Goal: Task Accomplishment & Management: Use online tool/utility

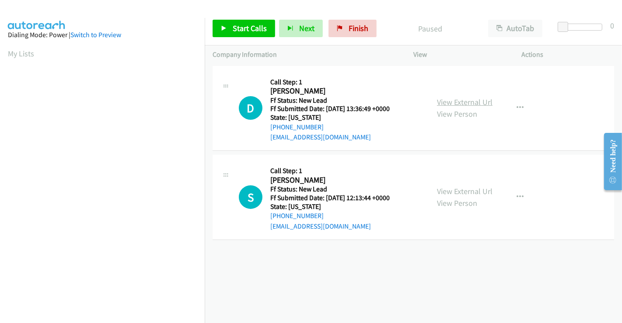
click at [453, 101] on link "View External Url" at bounding box center [465, 102] width 56 height 10
click at [463, 187] on link "View External Url" at bounding box center [465, 191] width 56 height 10
click at [250, 28] on span "Start Calls" at bounding box center [250, 28] width 34 height 10
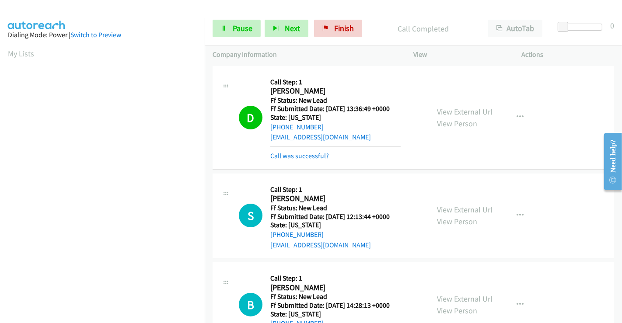
scroll to position [168, 0]
click at [315, 157] on link "Call was successful?" at bounding box center [299, 156] width 59 height 8
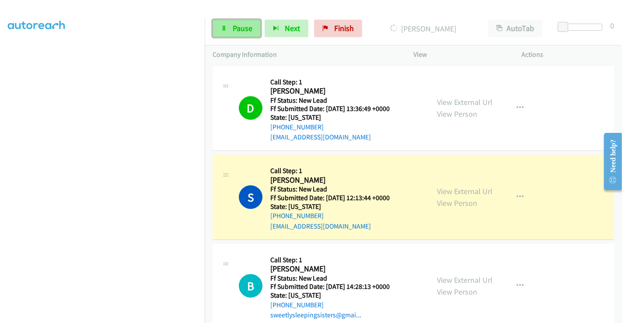
click at [228, 27] on link "Pause" at bounding box center [236, 28] width 48 height 17
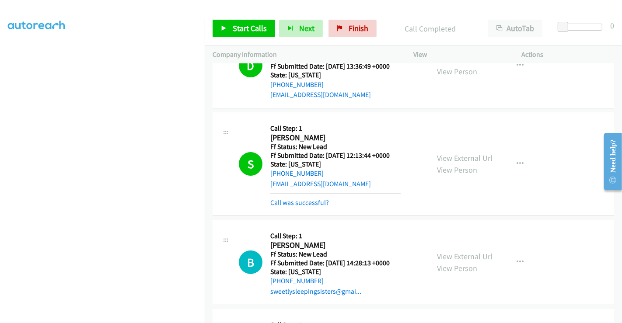
scroll to position [146, 0]
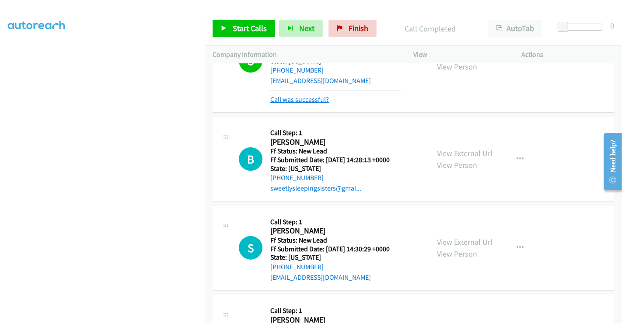
click at [313, 99] on link "Call was successful?" at bounding box center [299, 99] width 59 height 8
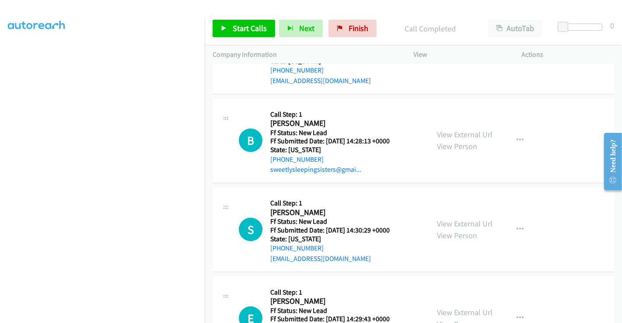
scroll to position [136, 0]
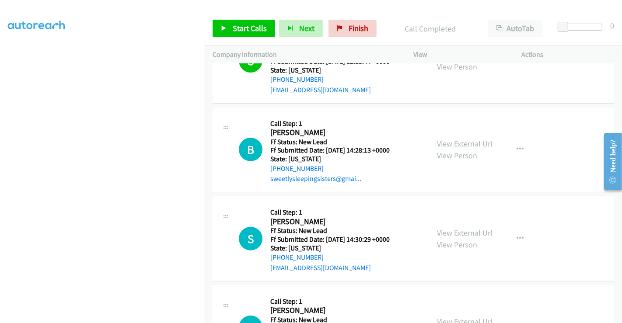
click at [466, 141] on link "View External Url" at bounding box center [465, 144] width 56 height 10
click at [463, 230] on link "View External Url" at bounding box center [465, 233] width 56 height 10
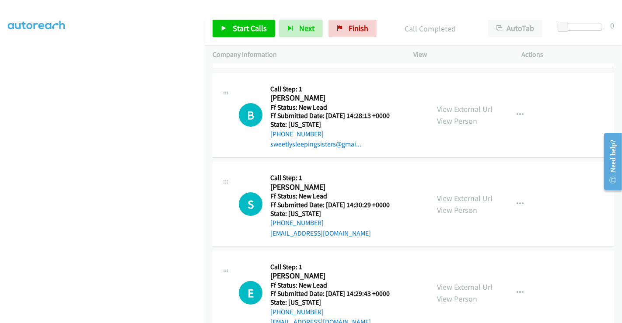
scroll to position [282, 0]
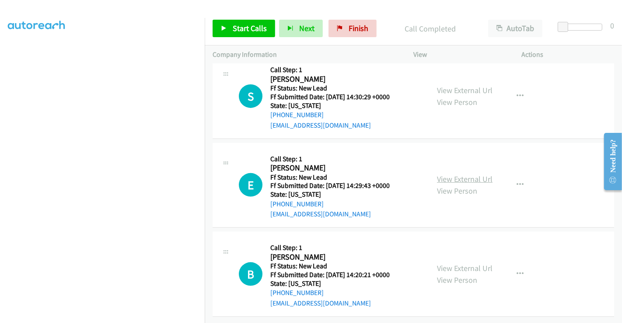
click at [458, 174] on link "View External Url" at bounding box center [465, 179] width 56 height 10
click at [452, 263] on link "View External Url" at bounding box center [465, 268] width 56 height 10
click at [247, 28] on span "Start Calls" at bounding box center [250, 28] width 34 height 10
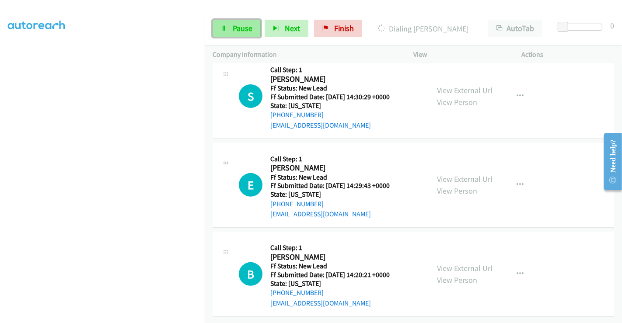
click at [225, 30] on icon at bounding box center [224, 29] width 6 height 6
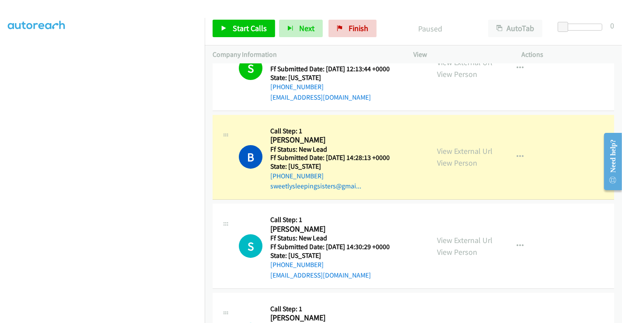
scroll to position [88, 0]
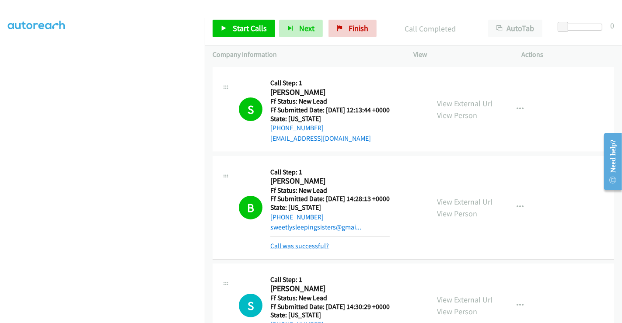
click at [305, 247] on link "Call was successful?" at bounding box center [299, 246] width 59 height 8
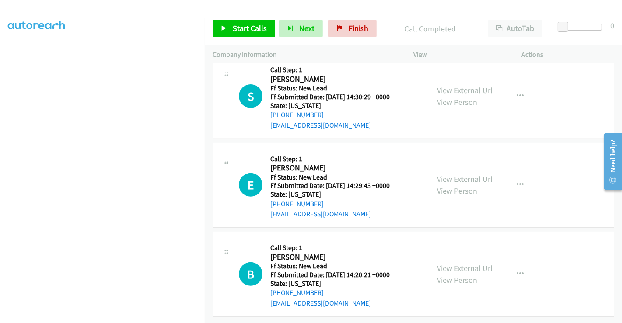
scroll to position [285, 0]
click at [242, 31] on span "Start Calls" at bounding box center [250, 28] width 34 height 10
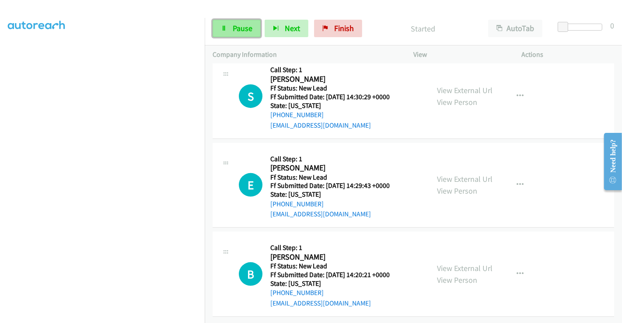
click at [241, 28] on span "Pause" at bounding box center [243, 28] width 20 height 10
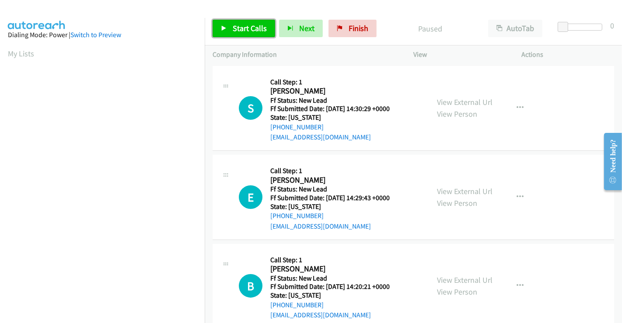
click at [254, 23] on link "Start Calls" at bounding box center [243, 28] width 63 height 17
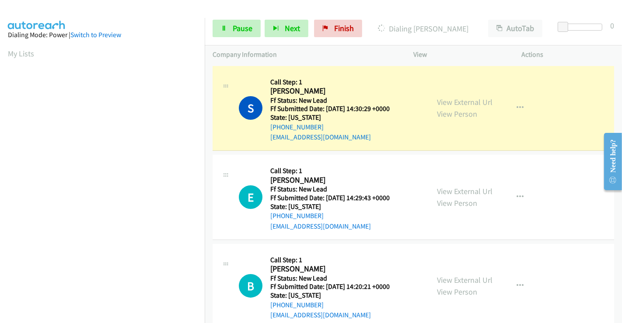
scroll to position [168, 0]
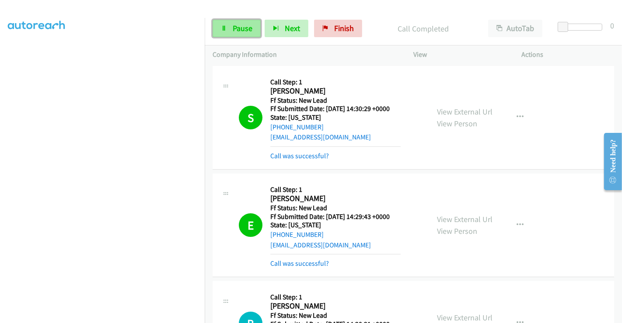
click at [249, 23] on span "Pause" at bounding box center [243, 28] width 20 height 10
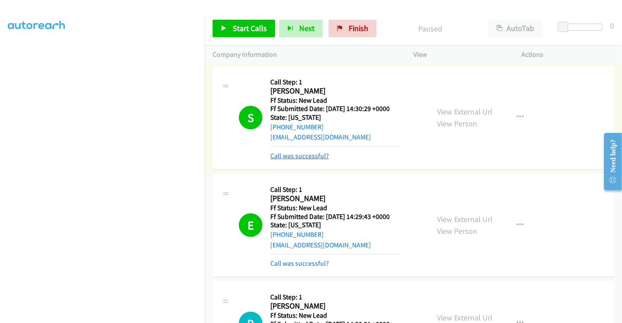
click at [287, 152] on link "Call was successful?" at bounding box center [299, 156] width 59 height 8
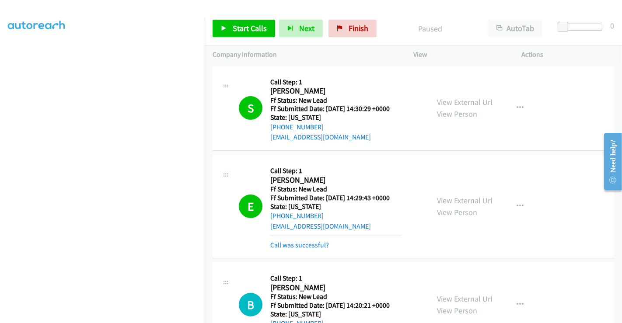
click at [293, 243] on link "Call was successful?" at bounding box center [299, 245] width 59 height 8
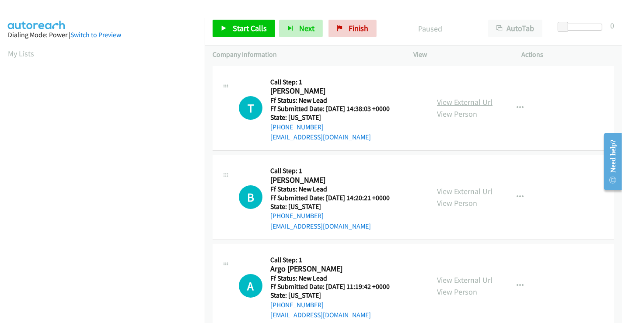
click at [446, 104] on link "View External Url" at bounding box center [465, 102] width 56 height 10
click at [229, 25] on link "Start Calls" at bounding box center [243, 28] width 63 height 17
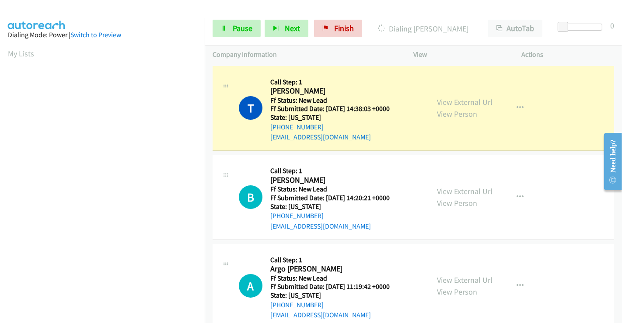
scroll to position [168, 0]
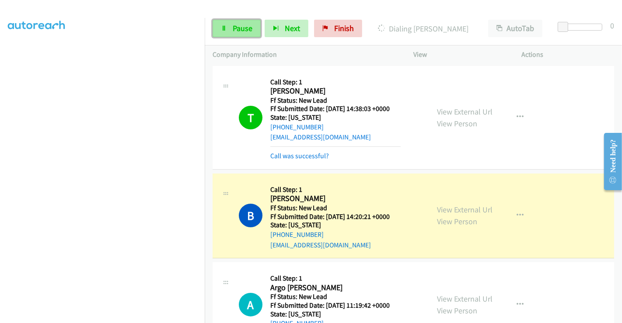
click at [237, 26] on span "Pause" at bounding box center [243, 28] width 20 height 10
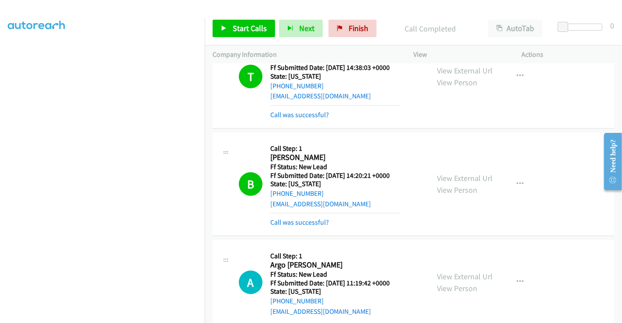
scroll to position [97, 0]
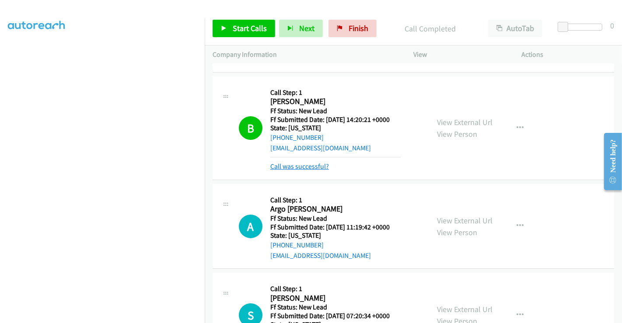
click at [305, 164] on link "Call was successful?" at bounding box center [299, 166] width 59 height 8
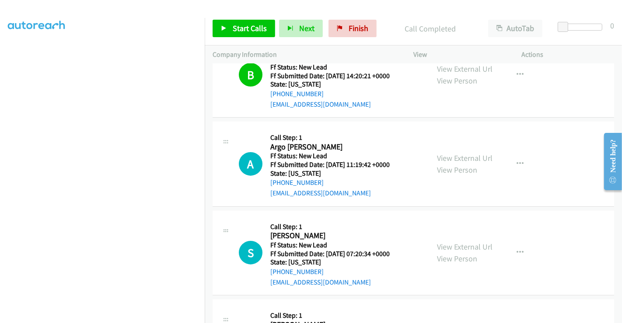
scroll to position [194, 0]
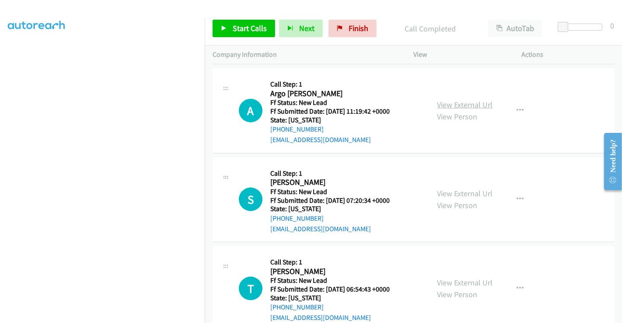
click at [461, 103] on link "View External Url" at bounding box center [465, 105] width 56 height 10
click at [455, 191] on link "View External Url" at bounding box center [465, 193] width 56 height 10
click at [456, 279] on link "View External Url" at bounding box center [465, 283] width 56 height 10
click at [229, 9] on div at bounding box center [307, 17] width 614 height 34
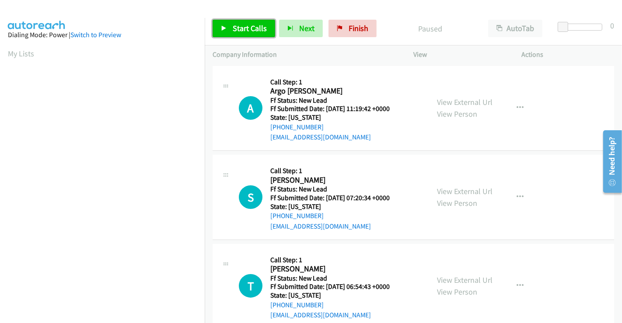
click at [221, 30] on icon at bounding box center [224, 29] width 6 height 6
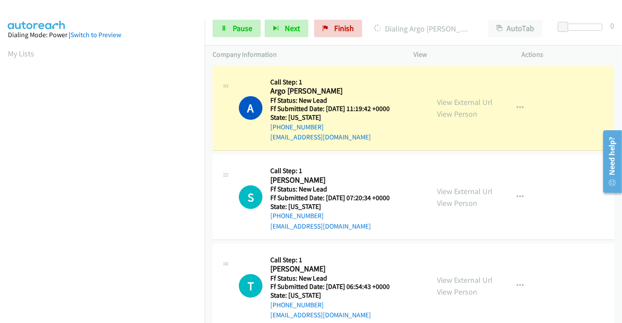
scroll to position [168, 0]
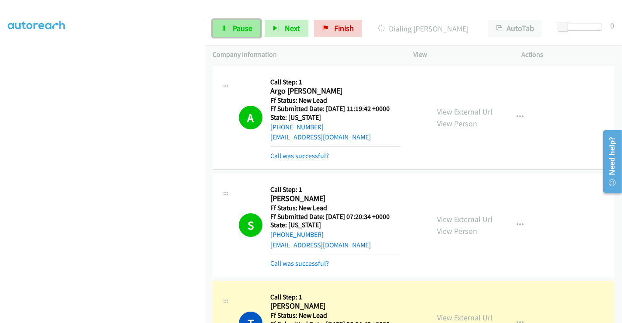
click at [245, 28] on span "Pause" at bounding box center [243, 28] width 20 height 10
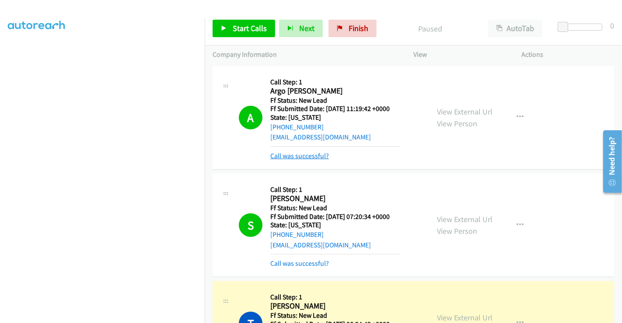
click at [304, 156] on link "Call was successful?" at bounding box center [299, 156] width 59 height 8
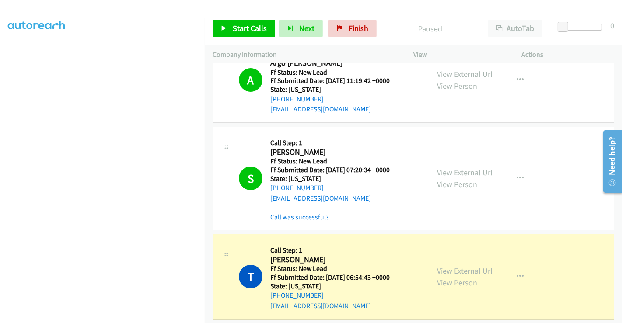
scroll to position [49, 0]
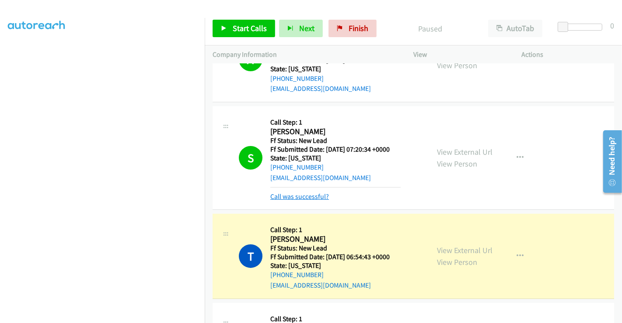
click at [305, 195] on link "Call was successful?" at bounding box center [299, 196] width 59 height 8
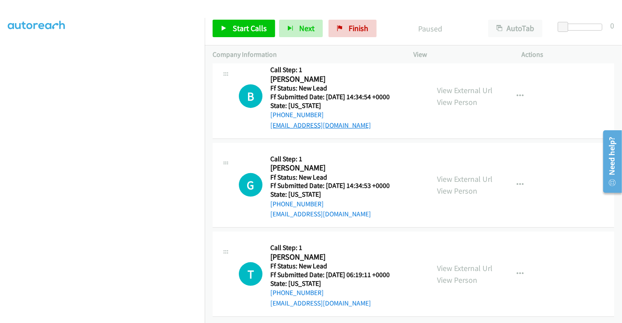
scroll to position [285, 0]
click at [460, 85] on link "View External Url" at bounding box center [465, 90] width 56 height 10
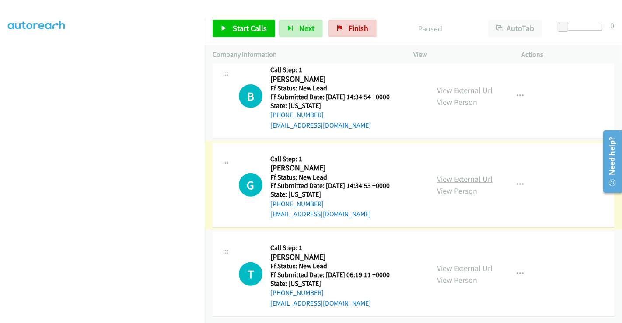
click at [458, 174] on link "View External Url" at bounding box center [465, 179] width 56 height 10
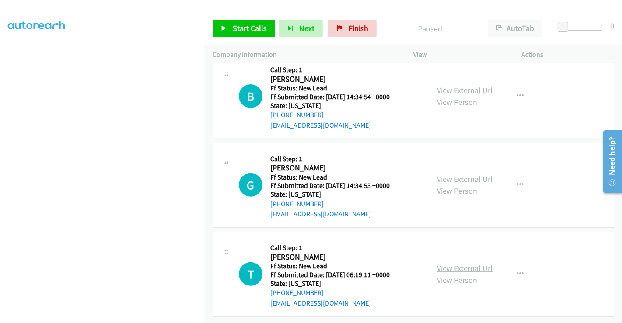
click at [458, 263] on link "View External Url" at bounding box center [465, 268] width 56 height 10
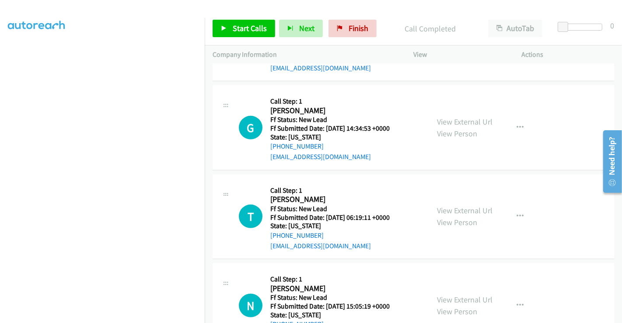
scroll to position [287, 0]
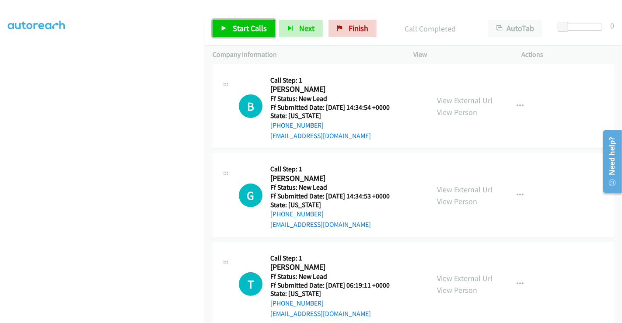
click at [236, 24] on span "Start Calls" at bounding box center [250, 28] width 34 height 10
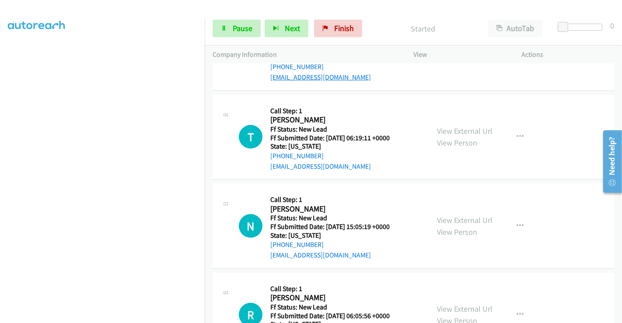
scroll to position [481, 0]
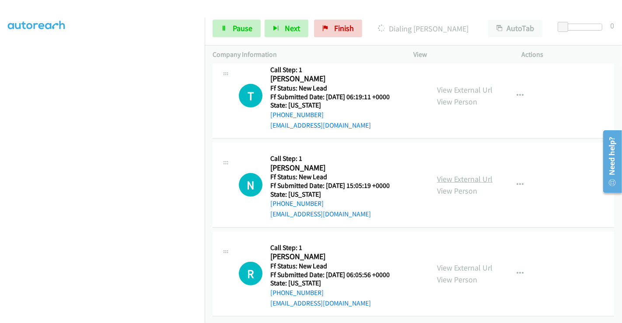
click at [445, 174] on link "View External Url" at bounding box center [465, 179] width 56 height 10
click at [464, 263] on link "View External Url" at bounding box center [465, 268] width 56 height 10
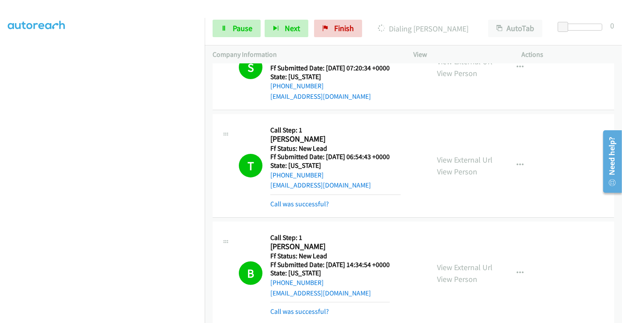
scroll to position [0, 0]
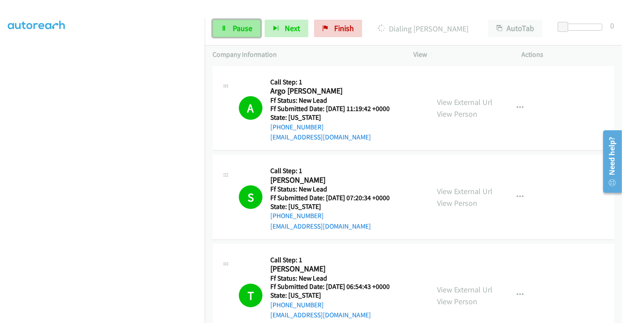
click at [238, 24] on span "Pause" at bounding box center [243, 28] width 20 height 10
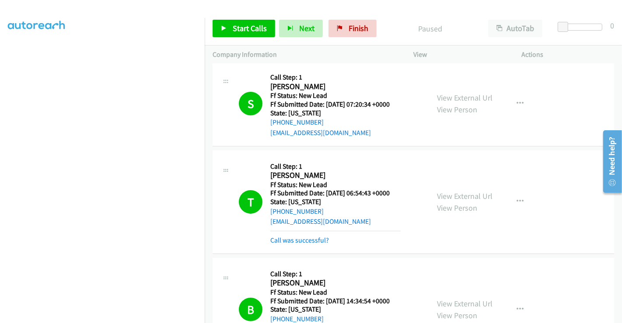
scroll to position [146, 0]
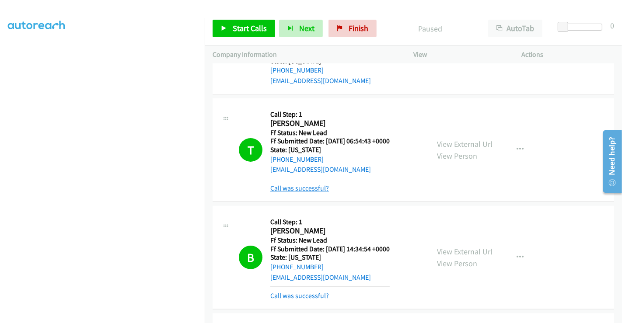
click at [304, 189] on link "Call was successful?" at bounding box center [299, 188] width 59 height 8
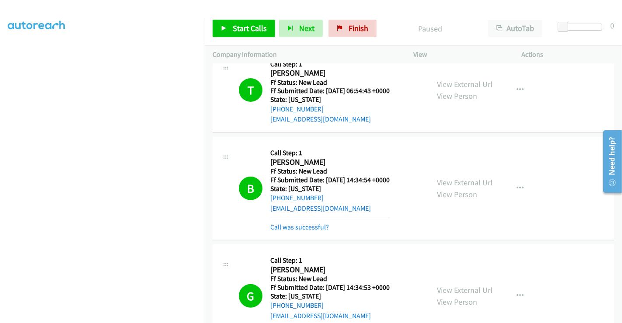
scroll to position [291, 0]
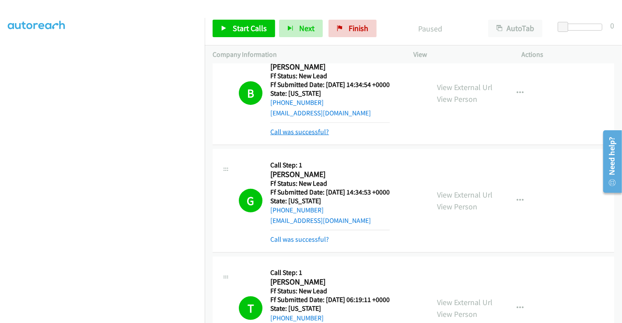
click at [300, 131] on link "Call was successful?" at bounding box center [299, 132] width 59 height 8
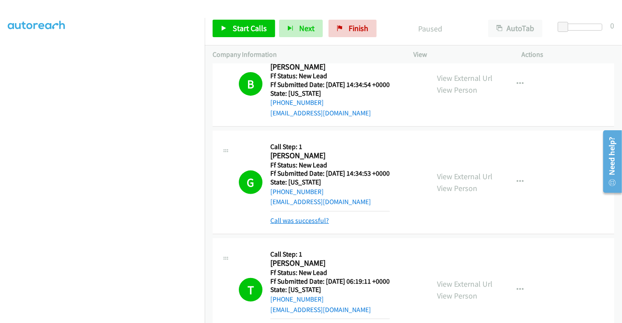
click at [306, 219] on link "Call was successful?" at bounding box center [299, 220] width 59 height 8
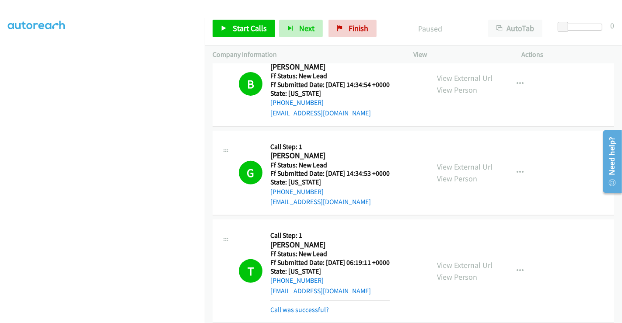
scroll to position [388, 0]
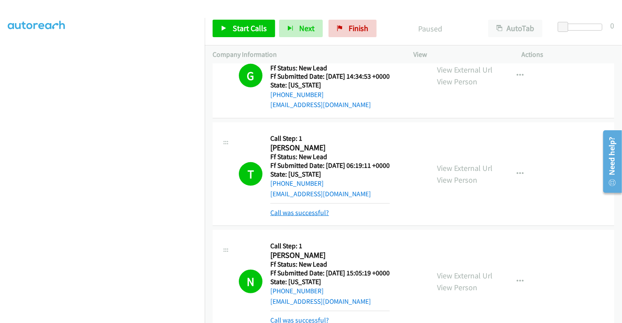
click at [301, 212] on link "Call was successful?" at bounding box center [299, 213] width 59 height 8
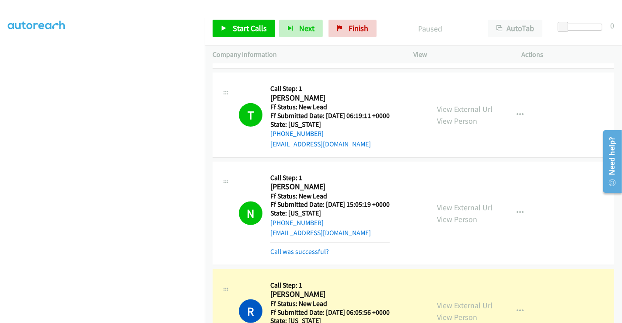
scroll to position [486, 0]
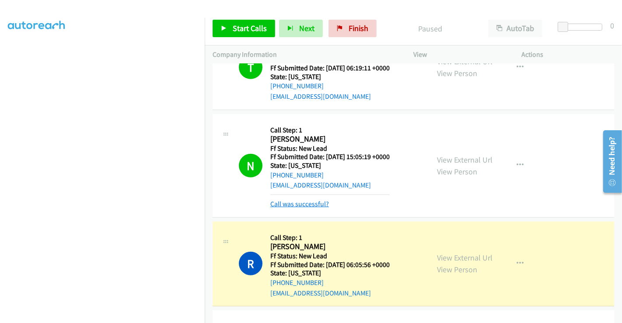
click at [303, 205] on link "Call was successful?" at bounding box center [299, 204] width 59 height 8
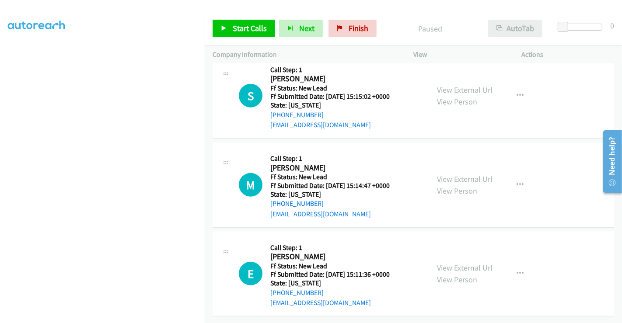
scroll to position [729, 0]
click at [461, 85] on link "View External Url" at bounding box center [465, 90] width 56 height 10
click at [453, 174] on link "View External Url" at bounding box center [465, 179] width 56 height 10
click at [455, 263] on link "View External Url" at bounding box center [465, 268] width 56 height 10
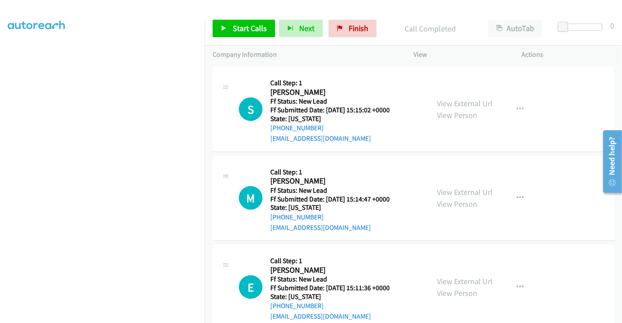
scroll to position [748, 0]
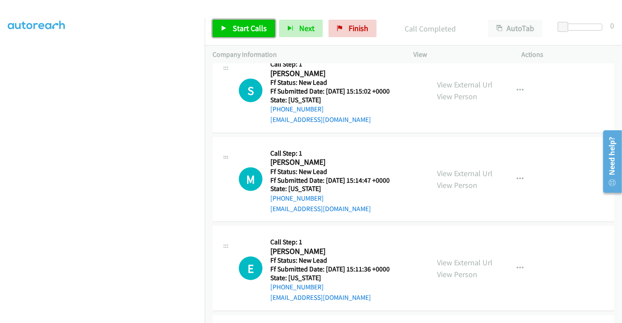
click at [240, 28] on span "Start Calls" at bounding box center [250, 28] width 34 height 10
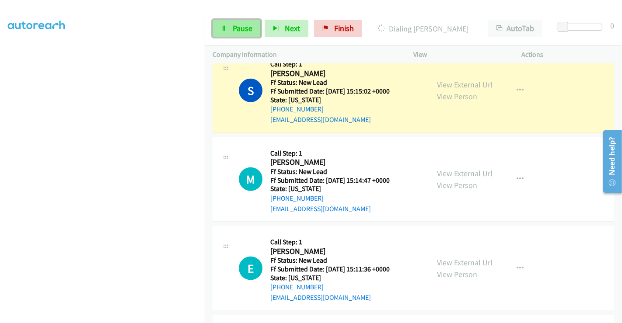
click at [236, 24] on span "Pause" at bounding box center [243, 28] width 20 height 10
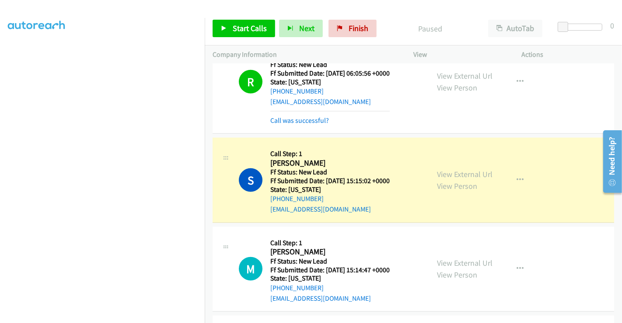
scroll to position [650, 0]
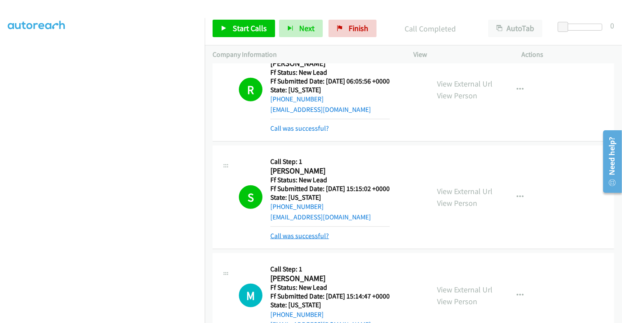
click at [305, 234] on link "Call was successful?" at bounding box center [299, 236] width 59 height 8
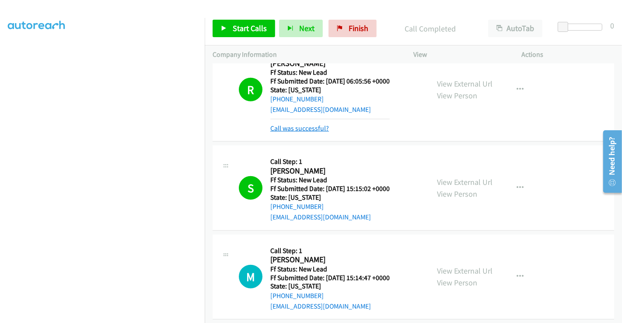
click at [301, 128] on link "Call was successful?" at bounding box center [299, 128] width 59 height 8
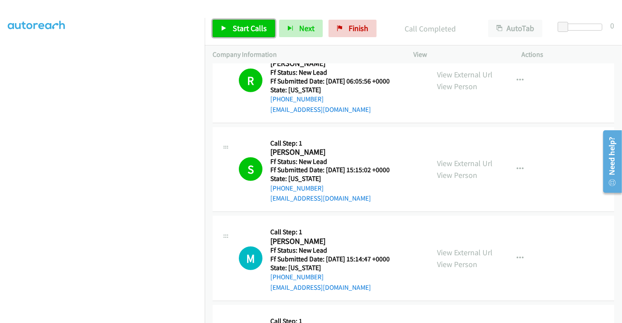
click at [249, 26] on span "Start Calls" at bounding box center [250, 28] width 34 height 10
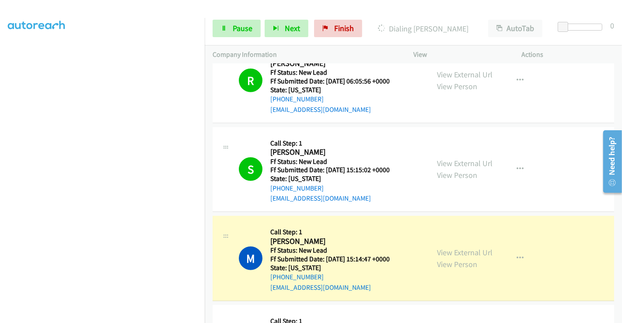
scroll to position [602, 0]
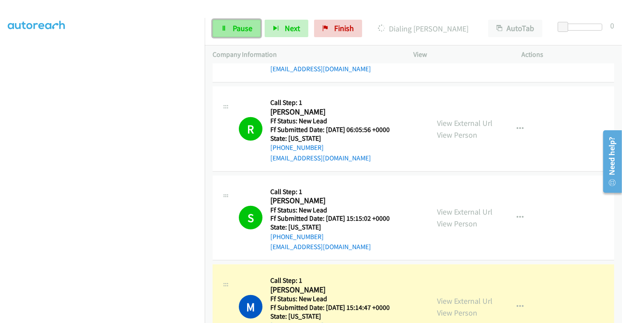
click at [238, 29] on span "Pause" at bounding box center [243, 28] width 20 height 10
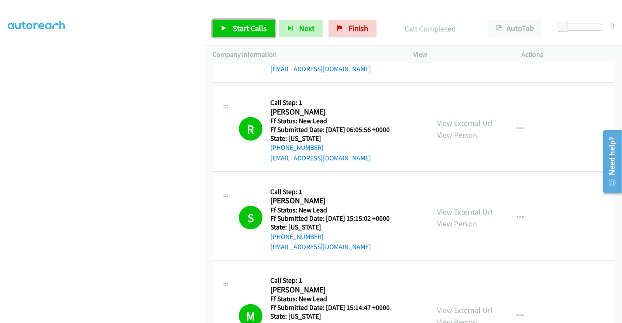
click at [240, 28] on span "Start Calls" at bounding box center [250, 28] width 34 height 10
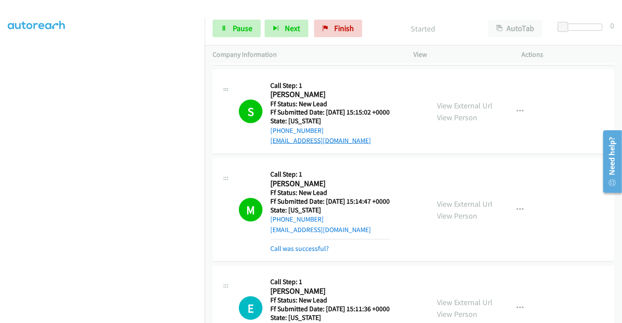
scroll to position [796, 0]
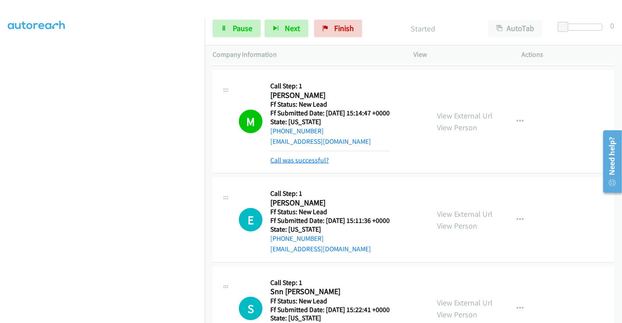
click at [316, 156] on link "Call was successful?" at bounding box center [299, 160] width 59 height 8
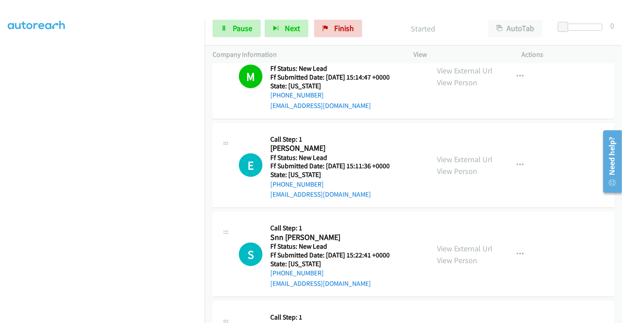
scroll to position [845, 0]
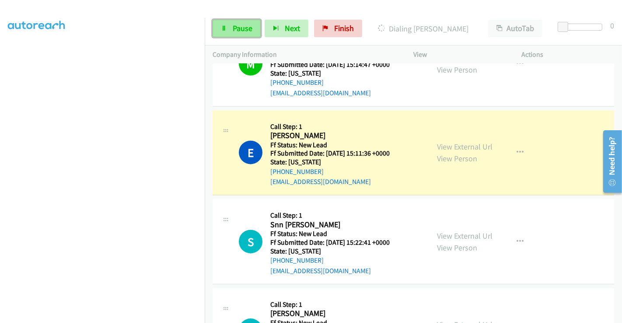
click at [231, 28] on link "Pause" at bounding box center [236, 28] width 48 height 17
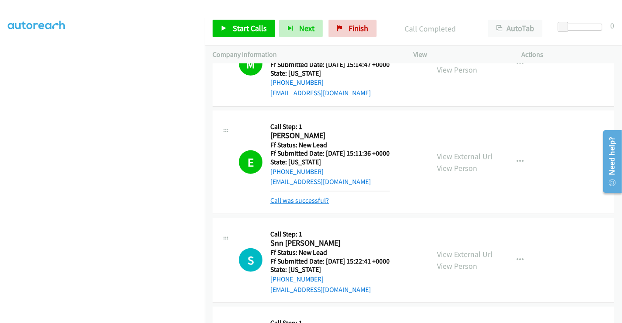
click at [304, 199] on link "Call was successful?" at bounding box center [299, 200] width 59 height 8
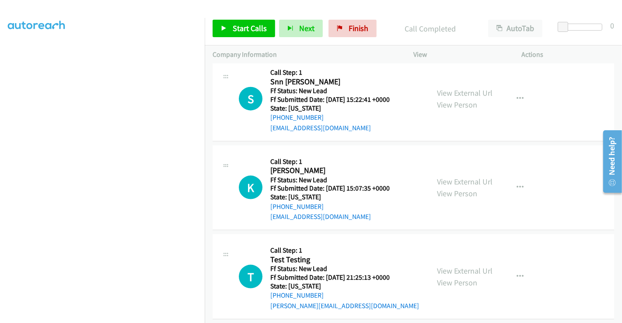
scroll to position [991, 0]
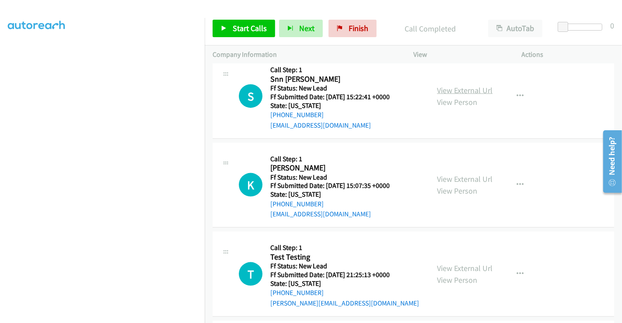
click at [457, 90] on link "View External Url" at bounding box center [465, 90] width 56 height 10
click at [455, 174] on link "View External Url" at bounding box center [465, 179] width 56 height 10
click at [452, 264] on link "View External Url" at bounding box center [465, 268] width 56 height 10
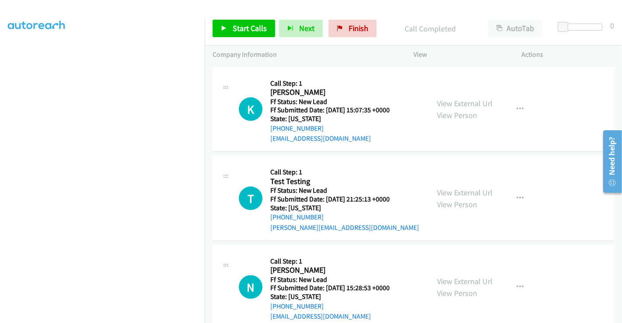
scroll to position [1173, 0]
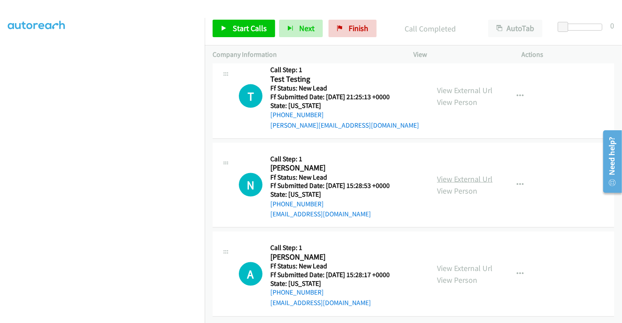
click at [458, 174] on link "View External Url" at bounding box center [465, 179] width 56 height 10
click at [462, 263] on link "View External Url" at bounding box center [465, 268] width 56 height 10
click at [254, 29] on span "Start Calls" at bounding box center [250, 28] width 34 height 10
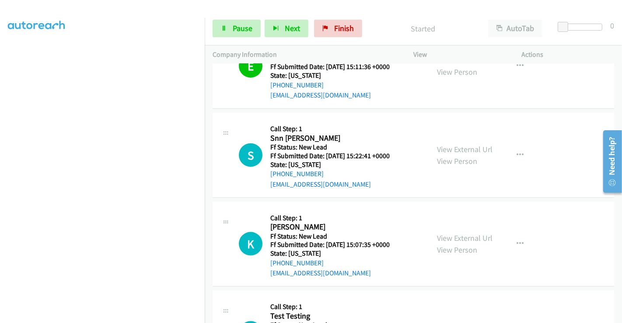
scroll to position [979, 0]
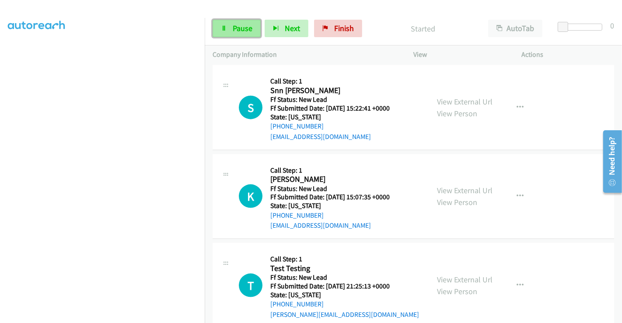
click at [236, 29] on span "Pause" at bounding box center [243, 28] width 20 height 10
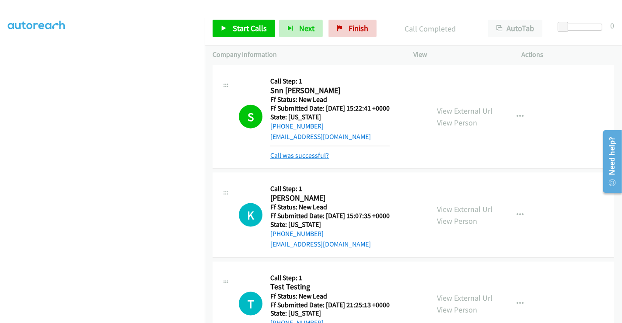
click at [301, 153] on link "Call was successful?" at bounding box center [299, 155] width 59 height 8
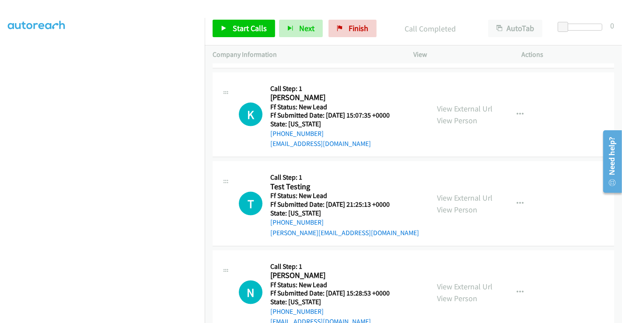
scroll to position [1076, 0]
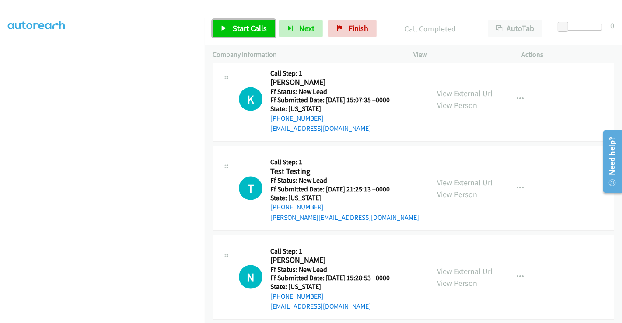
click at [251, 28] on span "Start Calls" at bounding box center [250, 28] width 34 height 10
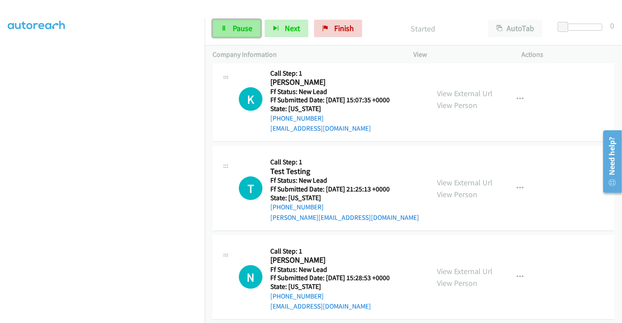
click at [230, 29] on link "Pause" at bounding box center [236, 28] width 48 height 17
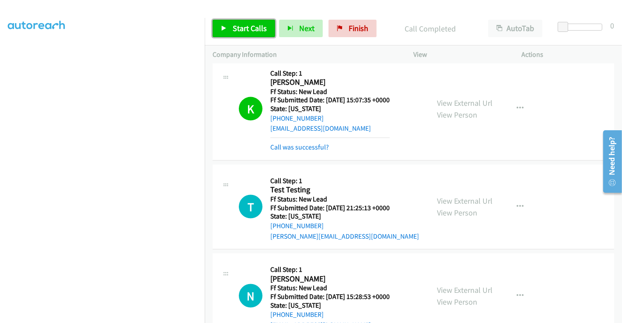
click at [245, 29] on span "Start Calls" at bounding box center [250, 28] width 34 height 10
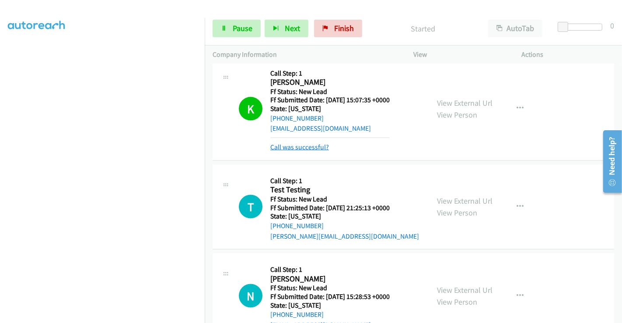
click at [297, 149] on link "Call was successful?" at bounding box center [299, 147] width 59 height 8
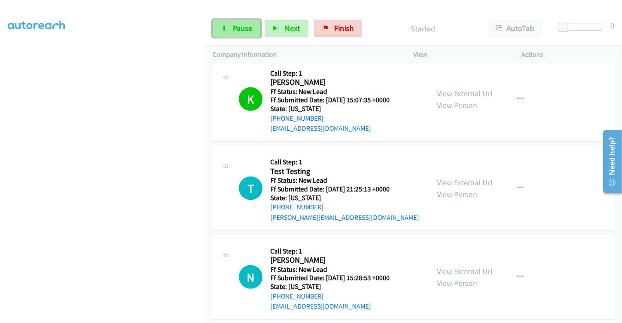
click at [231, 24] on link "Pause" at bounding box center [236, 28] width 48 height 17
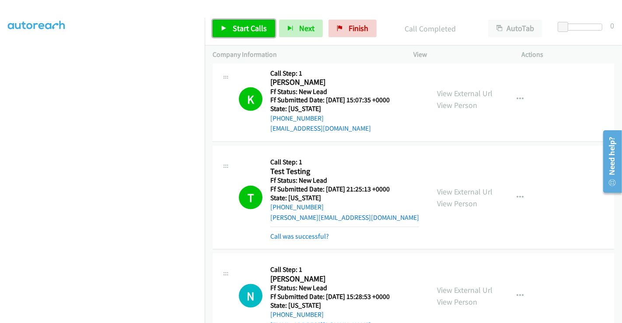
click at [246, 26] on span "Start Calls" at bounding box center [250, 28] width 34 height 10
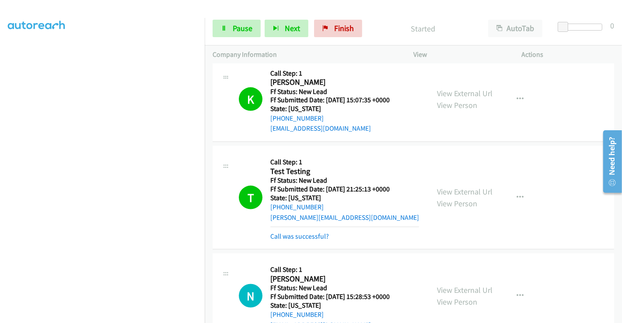
scroll to position [1173, 0]
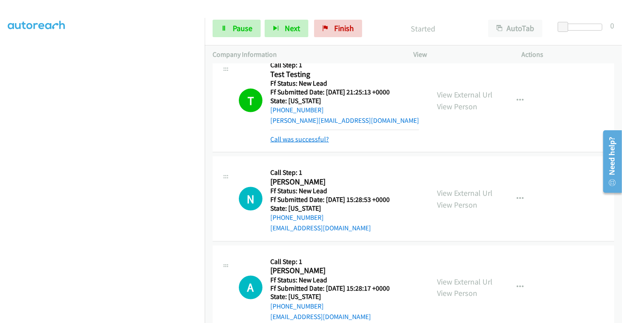
click at [300, 136] on link "Call was successful?" at bounding box center [299, 139] width 59 height 8
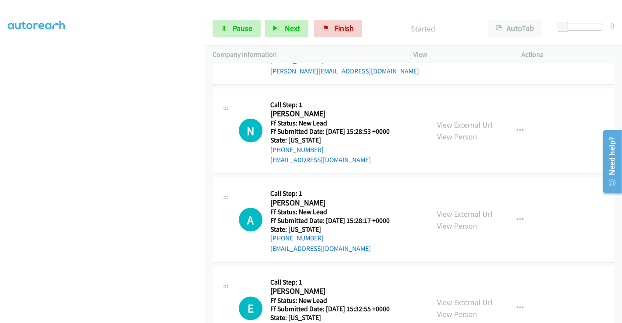
scroll to position [1270, 0]
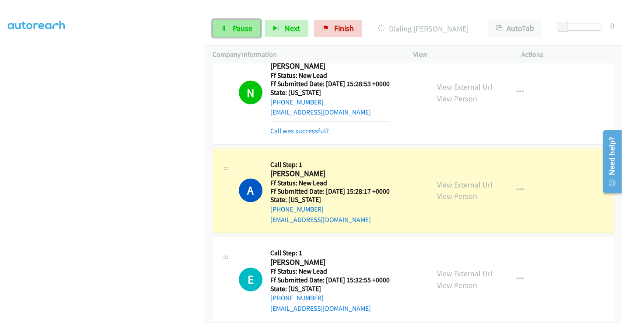
click at [228, 29] on link "Pause" at bounding box center [236, 28] width 48 height 17
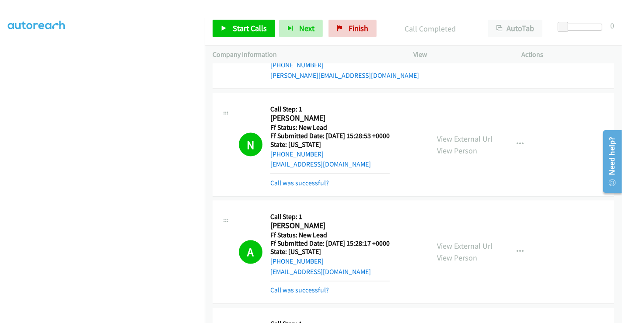
scroll to position [1222, 0]
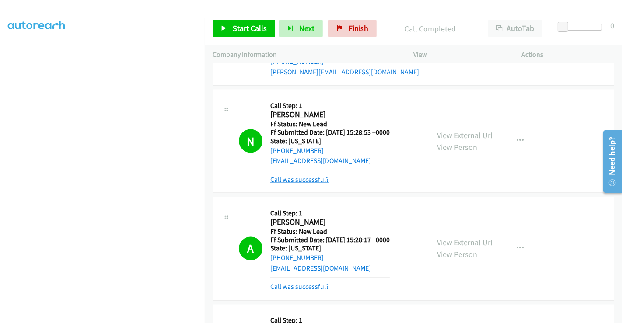
click at [298, 178] on link "Call was successful?" at bounding box center [299, 179] width 59 height 8
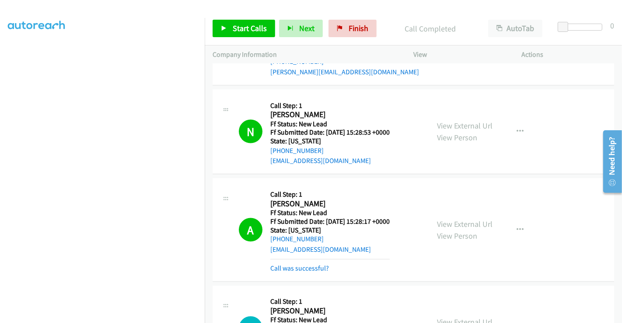
click at [314, 286] on div "E Callback Scheduled Call Step: 1 Eyan Hudson America/New_York Ff Status: New L…" at bounding box center [412, 328] width 401 height 85
click at [321, 264] on link "Call was successful?" at bounding box center [299, 268] width 59 height 8
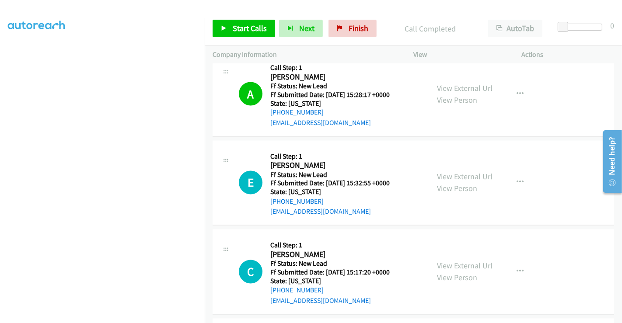
scroll to position [1440, 0]
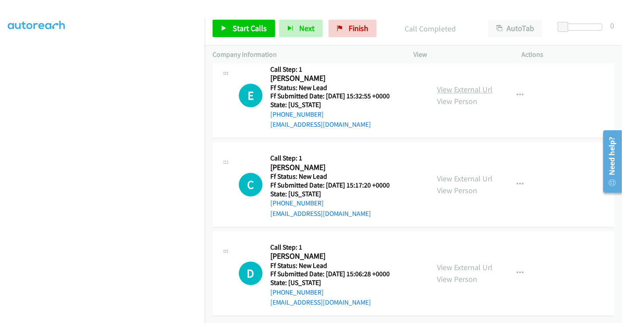
click at [457, 85] on link "View External Url" at bounding box center [465, 90] width 56 height 10
click at [460, 176] on link "View External Url" at bounding box center [465, 179] width 56 height 10
click at [463, 263] on link "View External Url" at bounding box center [465, 268] width 56 height 10
click at [517, 181] on icon "button" at bounding box center [519, 184] width 7 height 7
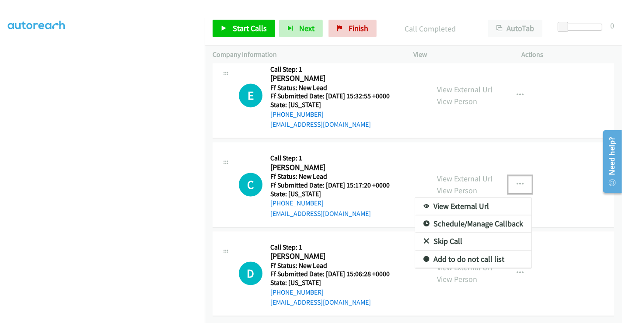
click at [447, 233] on link "Skip Call" at bounding box center [473, 241] width 116 height 17
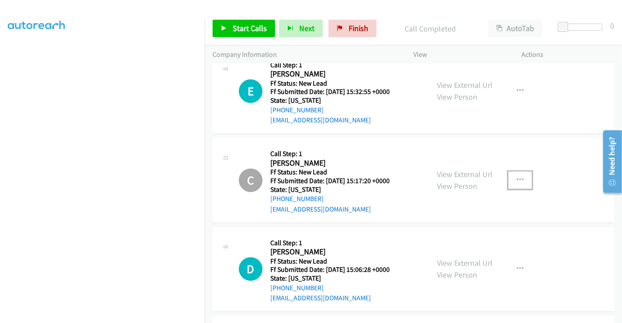
scroll to position [1488, 0]
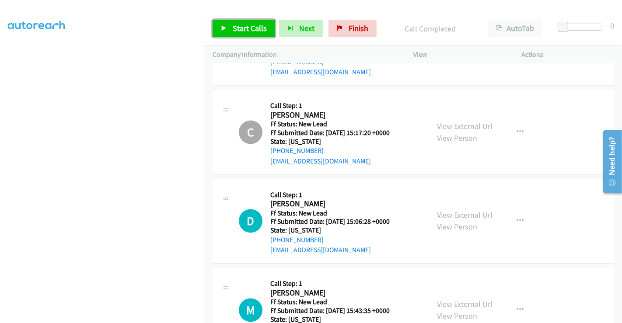
click at [227, 21] on link "Start Calls" at bounding box center [243, 28] width 63 height 17
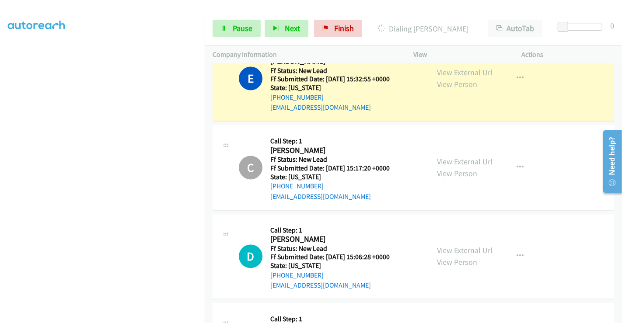
scroll to position [1342, 0]
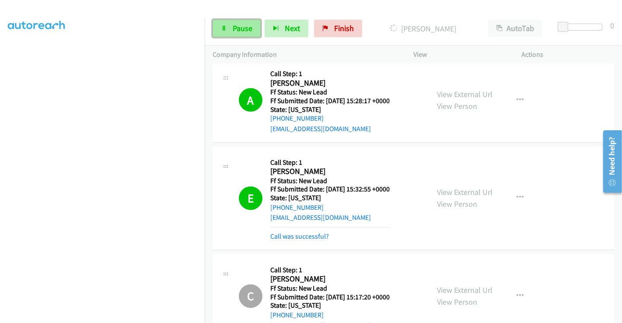
click at [236, 28] on span "Pause" at bounding box center [243, 28] width 20 height 10
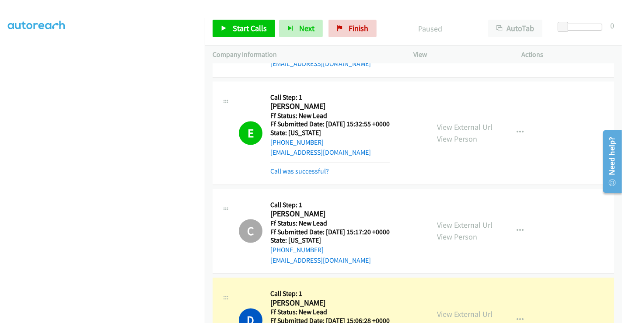
scroll to position [1488, 0]
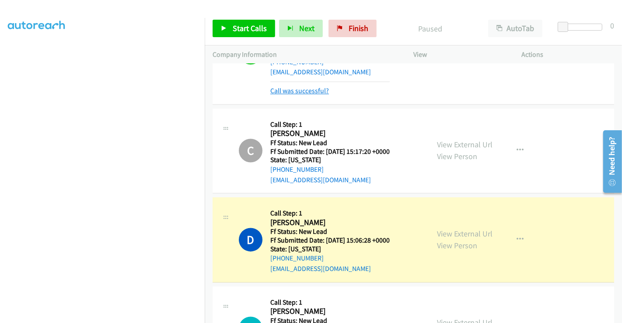
click at [303, 87] on link "Call was successful?" at bounding box center [299, 91] width 59 height 8
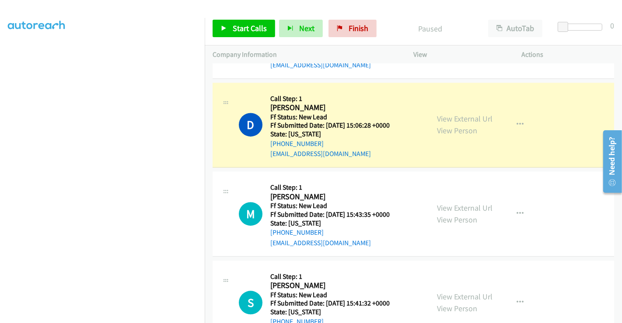
scroll to position [1586, 0]
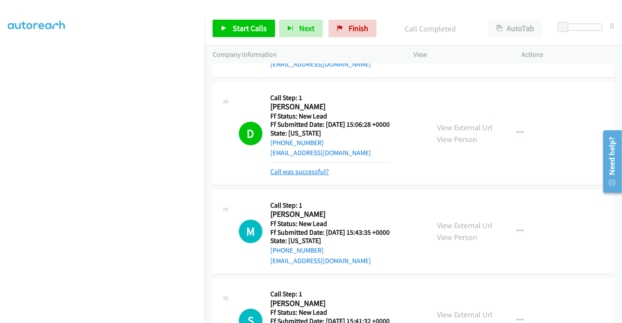
click at [297, 171] on link "Call was successful?" at bounding box center [299, 171] width 59 height 8
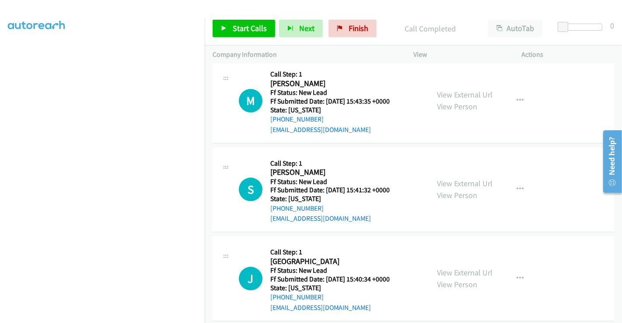
scroll to position [1706, 0]
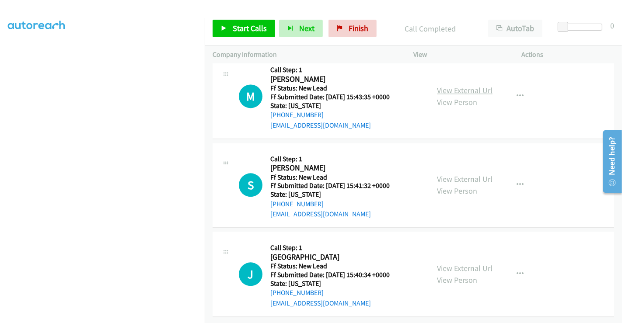
click at [455, 85] on link "View External Url" at bounding box center [465, 90] width 56 height 10
click at [455, 174] on link "View External Url" at bounding box center [465, 179] width 56 height 10
click at [455, 263] on link "View External Url" at bounding box center [465, 268] width 56 height 10
click at [247, 23] on span "Start Calls" at bounding box center [250, 28] width 34 height 10
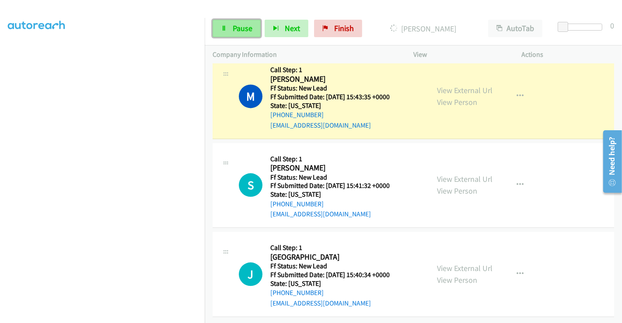
click at [235, 28] on span "Pause" at bounding box center [243, 28] width 20 height 10
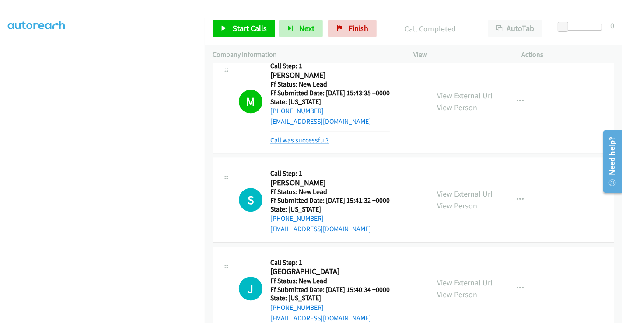
click at [304, 136] on link "Call was successful?" at bounding box center [299, 140] width 59 height 8
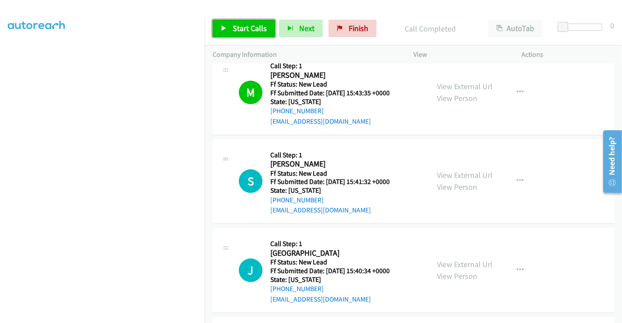
click at [244, 28] on span "Start Calls" at bounding box center [250, 28] width 34 height 10
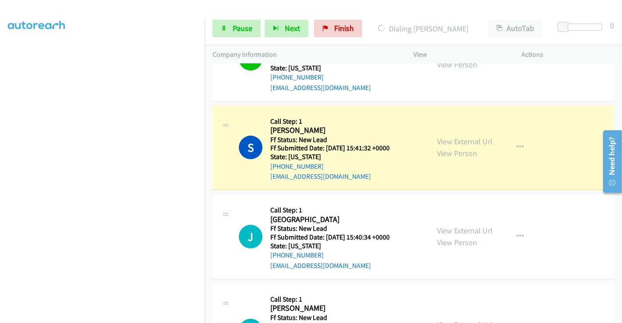
scroll to position [1755, 0]
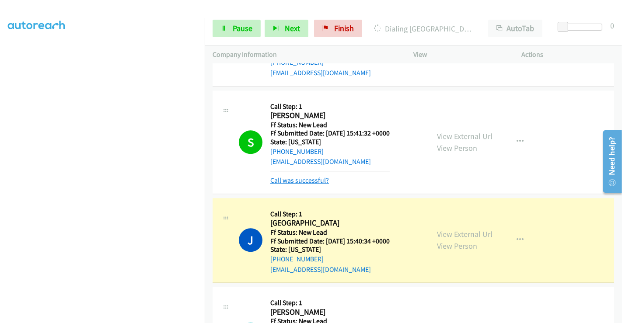
click at [299, 178] on link "Call was successful?" at bounding box center [299, 180] width 59 height 8
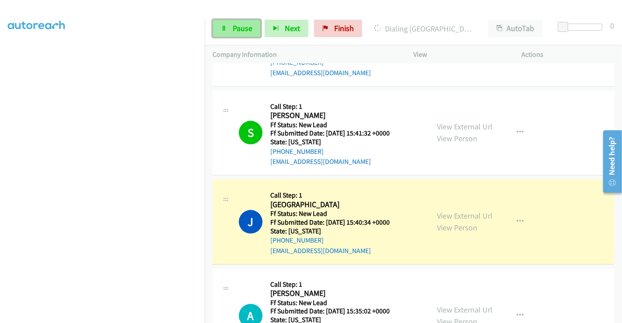
click at [239, 23] on span "Pause" at bounding box center [243, 28] width 20 height 10
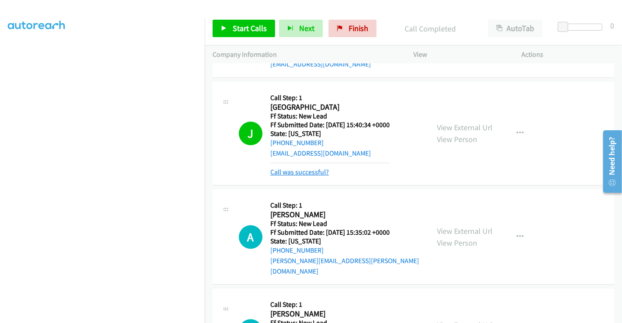
click at [317, 168] on link "Call was successful?" at bounding box center [299, 172] width 59 height 8
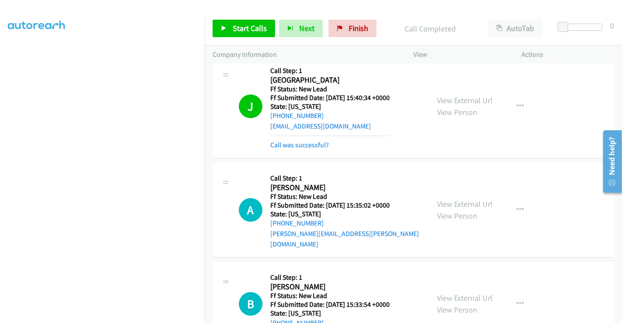
scroll to position [1973, 0]
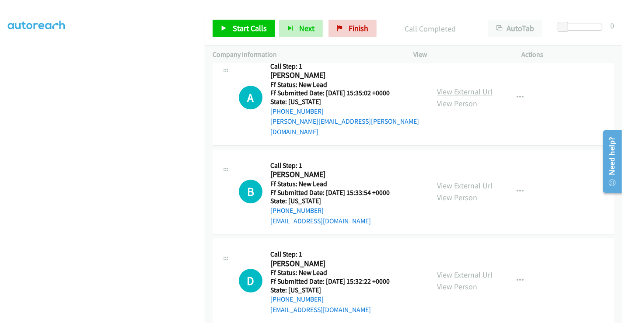
click at [446, 87] on link "View External Url" at bounding box center [465, 92] width 56 height 10
click at [455, 181] on link "View External Url" at bounding box center [465, 186] width 56 height 10
click at [452, 270] on link "View External Url" at bounding box center [465, 275] width 56 height 10
click at [341, 24] on link "Finish" at bounding box center [352, 28] width 48 height 17
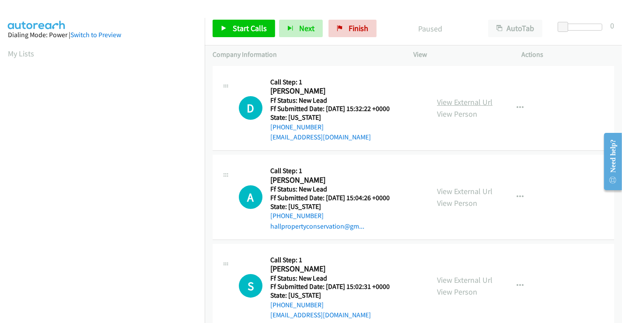
click at [456, 98] on link "View External Url" at bounding box center [465, 102] width 56 height 10
click at [449, 193] on link "View External Url" at bounding box center [465, 191] width 56 height 10
click at [447, 276] on link "View External Url" at bounding box center [465, 280] width 56 height 10
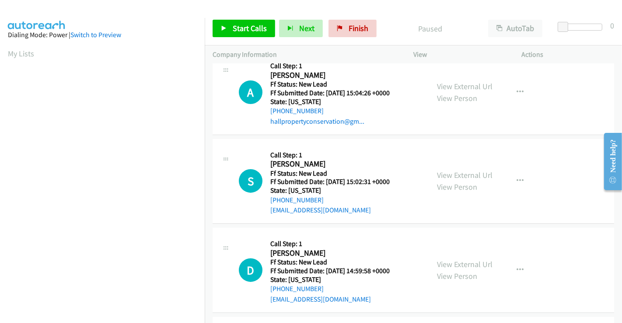
scroll to position [196, 0]
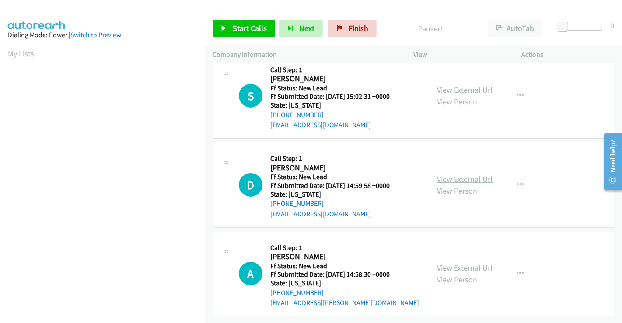
click at [450, 174] on link "View External Url" at bounding box center [465, 179] width 56 height 10
click at [462, 263] on link "View External Url" at bounding box center [465, 268] width 56 height 10
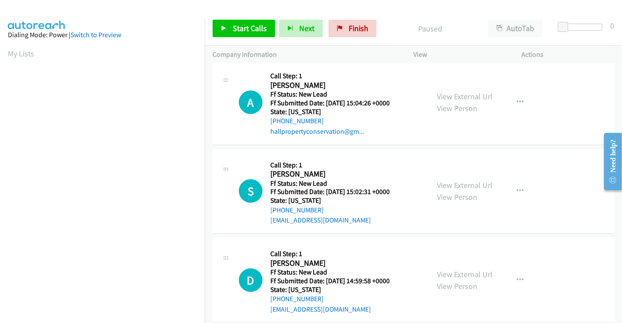
scroll to position [2, 0]
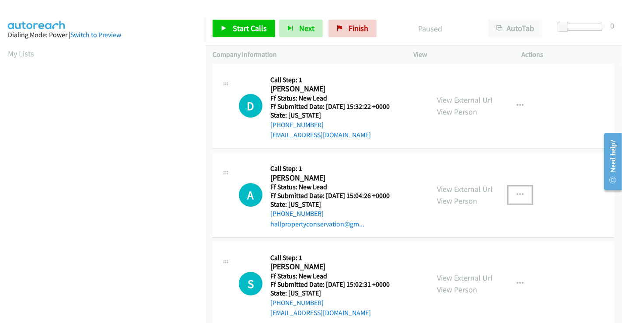
click at [511, 195] on button "button" at bounding box center [520, 194] width 24 height 17
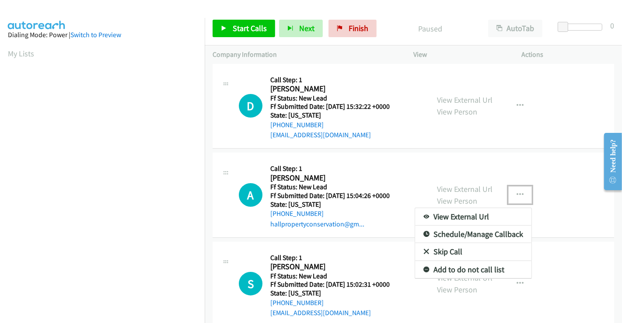
click at [448, 249] on link "Skip Call" at bounding box center [473, 251] width 116 height 17
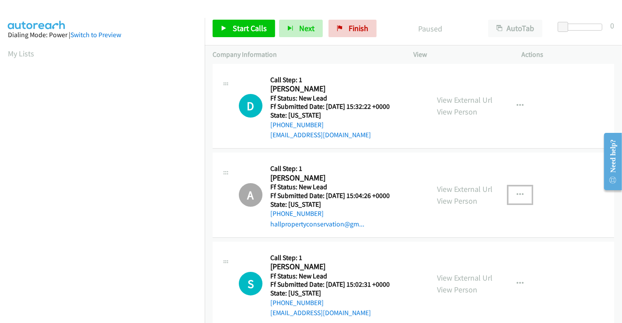
scroll to position [0, 0]
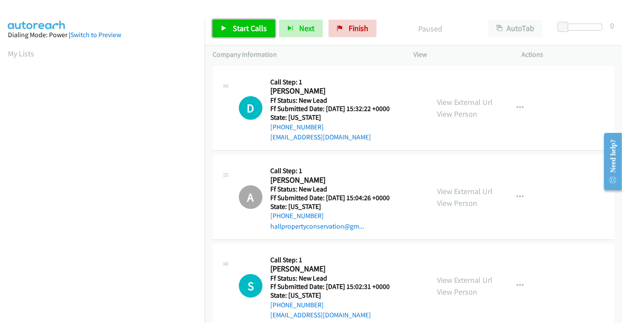
click at [244, 31] on span "Start Calls" at bounding box center [250, 28] width 34 height 10
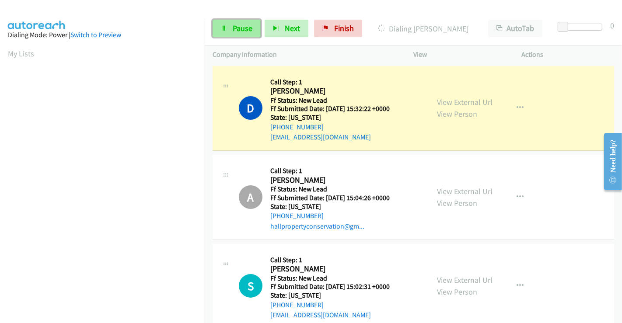
click at [237, 31] on span "Pause" at bounding box center [243, 28] width 20 height 10
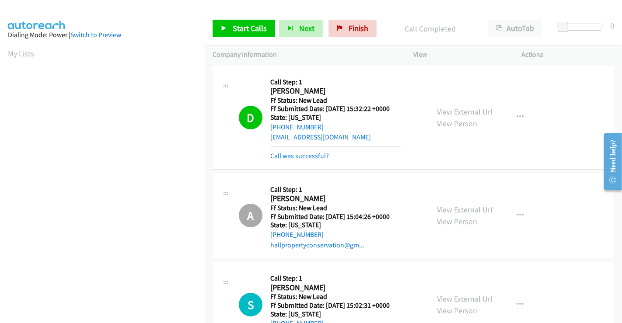
scroll to position [168, 0]
click at [299, 154] on link "Call was successful?" at bounding box center [299, 156] width 59 height 8
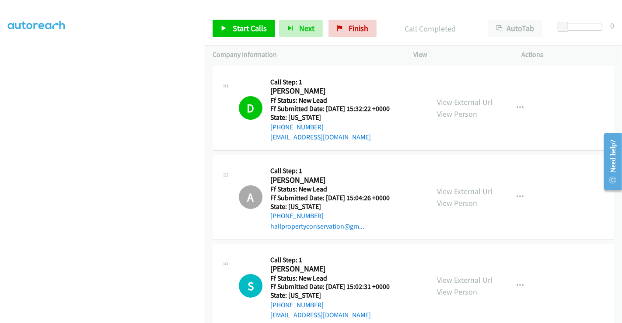
click at [250, 17] on div "Start Calls Pause Next Finish Call Completed AutoTab AutoTab 0" at bounding box center [413, 29] width 417 height 34
click at [252, 24] on span "Start Calls" at bounding box center [250, 28] width 34 height 10
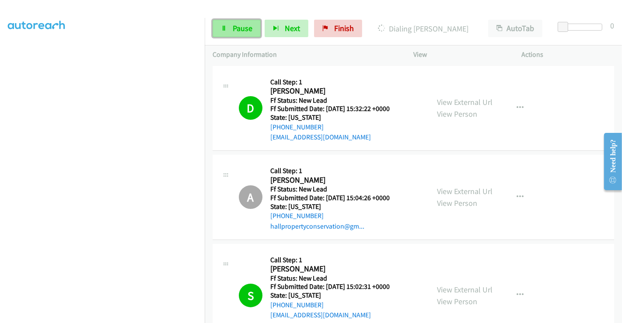
click at [240, 30] on span "Pause" at bounding box center [243, 28] width 20 height 10
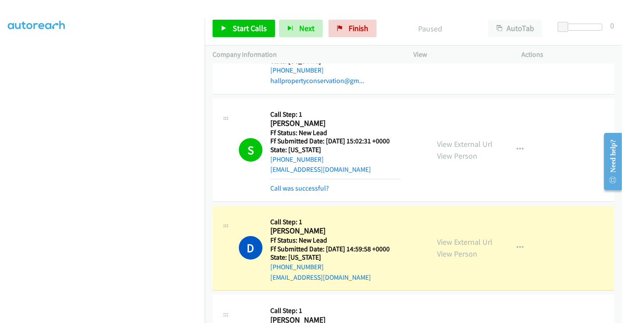
scroll to position [194, 0]
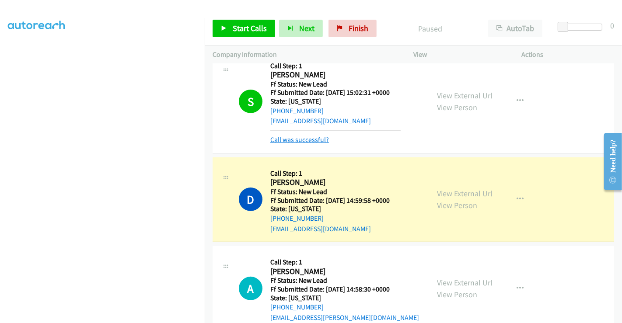
click at [303, 142] on link "Call was successful?" at bounding box center [299, 140] width 59 height 8
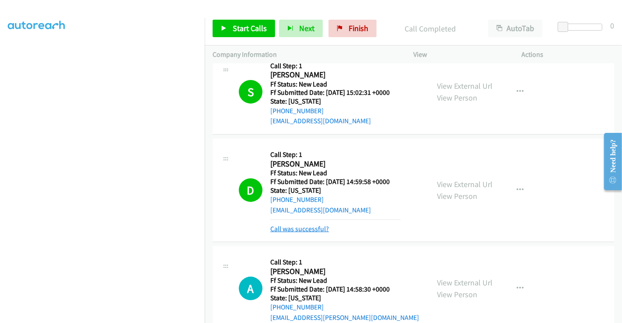
click at [299, 225] on link "Call was successful?" at bounding box center [299, 229] width 59 height 8
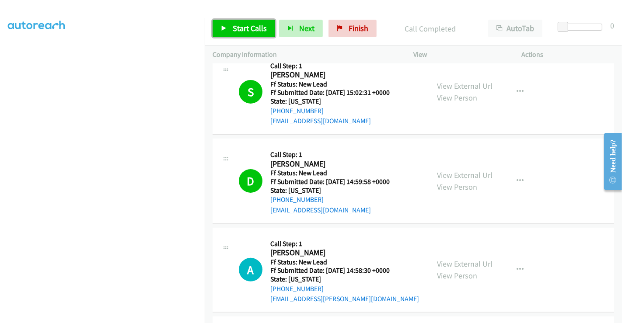
click at [234, 23] on span "Start Calls" at bounding box center [250, 28] width 34 height 10
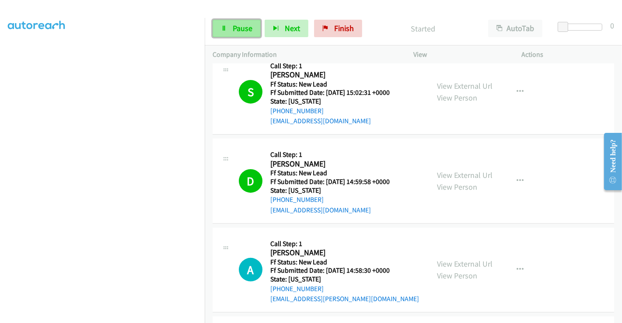
click at [237, 25] on span "Pause" at bounding box center [243, 28] width 20 height 10
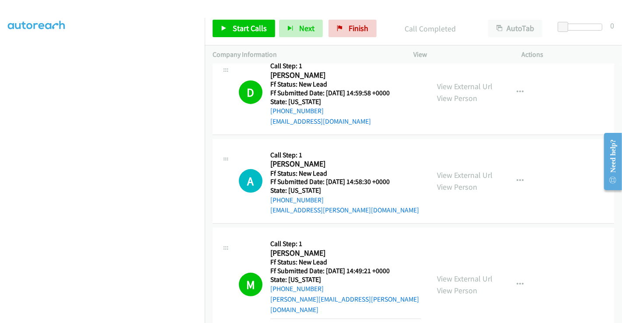
scroll to position [340, 0]
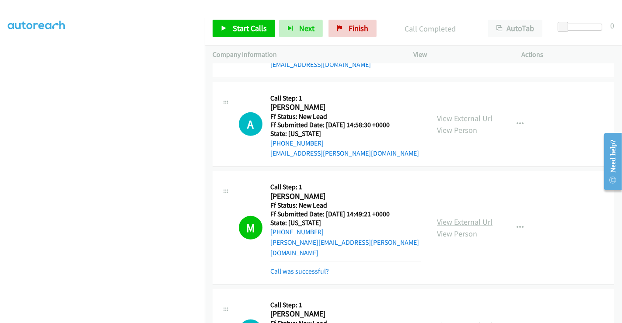
click at [461, 217] on link "View External Url" at bounding box center [465, 222] width 56 height 10
click at [295, 267] on link "Call was successful?" at bounding box center [299, 271] width 59 height 8
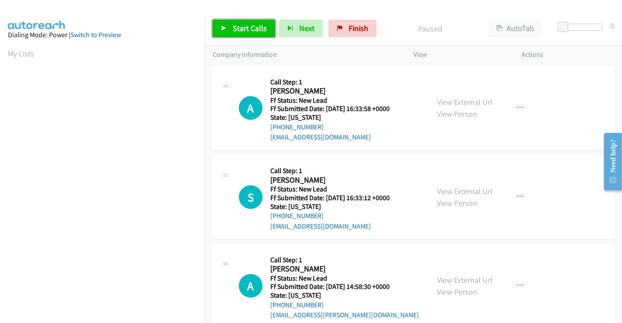
click at [241, 23] on span "Start Calls" at bounding box center [250, 28] width 34 height 10
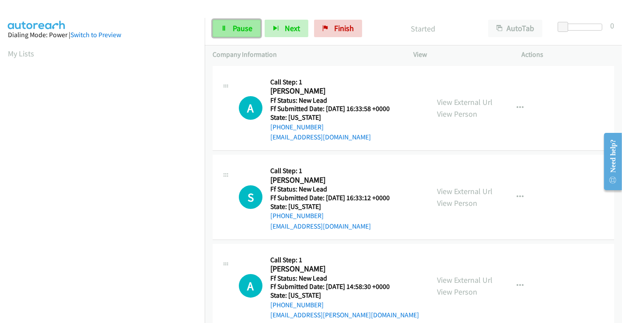
click at [238, 29] on span "Pause" at bounding box center [243, 28] width 20 height 10
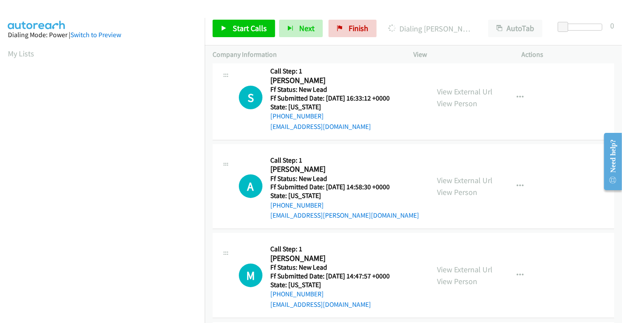
scroll to position [99, 0]
click at [454, 92] on link "View External Url" at bounding box center [465, 92] width 56 height 10
click at [455, 179] on link "View External Url" at bounding box center [465, 181] width 56 height 10
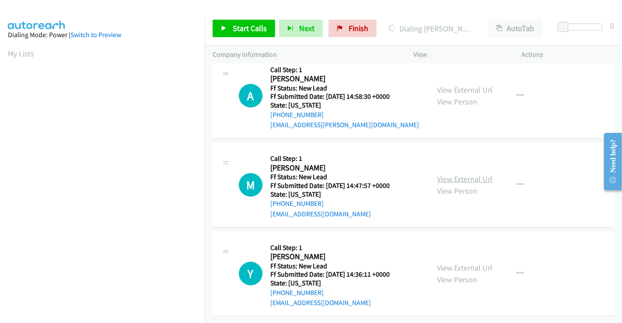
click at [455, 174] on link "View External Url" at bounding box center [465, 179] width 56 height 10
click at [458, 264] on link "View External Url" at bounding box center [465, 268] width 56 height 10
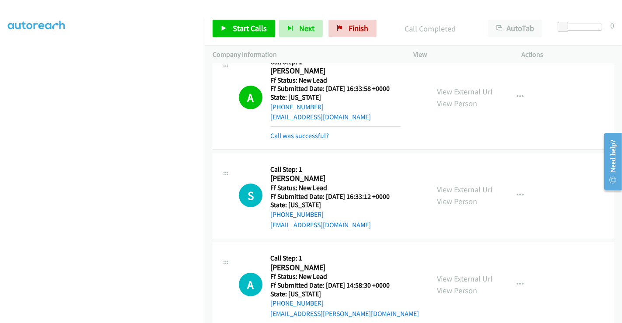
scroll to position [0, 0]
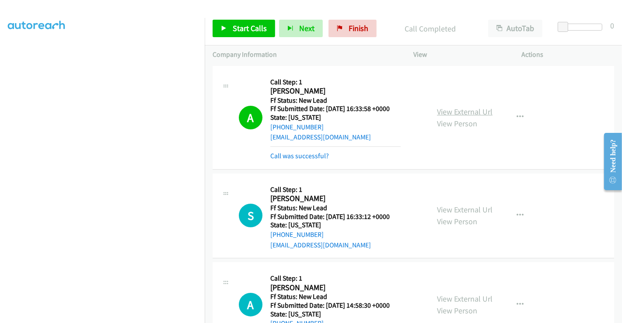
click at [452, 109] on link "View External Url" at bounding box center [465, 112] width 56 height 10
click at [306, 154] on link "Call was successful?" at bounding box center [299, 156] width 59 height 8
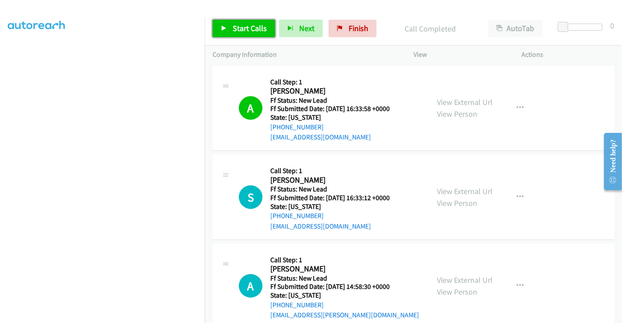
click at [241, 25] on span "Start Calls" at bounding box center [250, 28] width 34 height 10
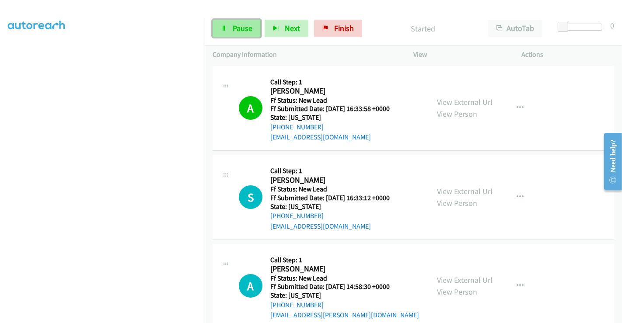
click at [223, 26] on icon at bounding box center [224, 29] width 6 height 6
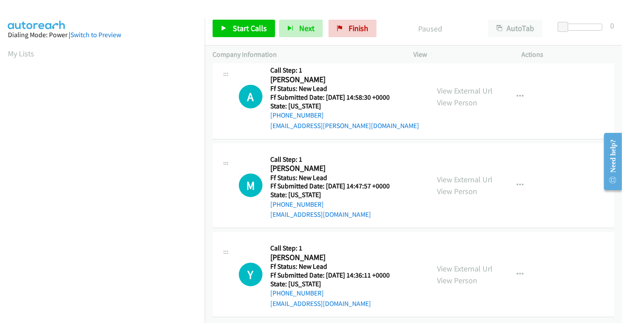
scroll to position [108, 0]
click at [243, 28] on span "Start Calls" at bounding box center [250, 28] width 34 height 10
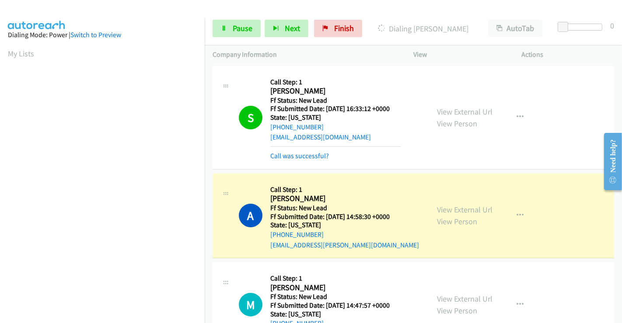
scroll to position [168, 0]
click at [233, 25] on span "Pause" at bounding box center [243, 28] width 20 height 10
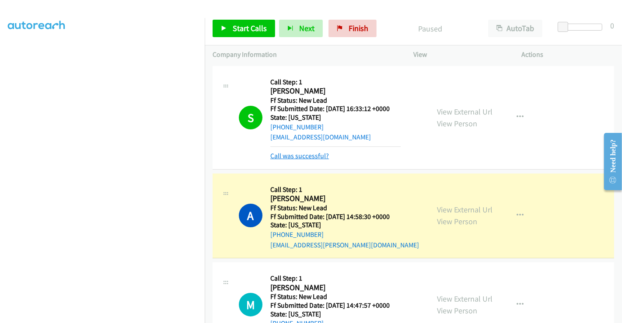
click at [302, 158] on link "Call was successful?" at bounding box center [299, 156] width 59 height 8
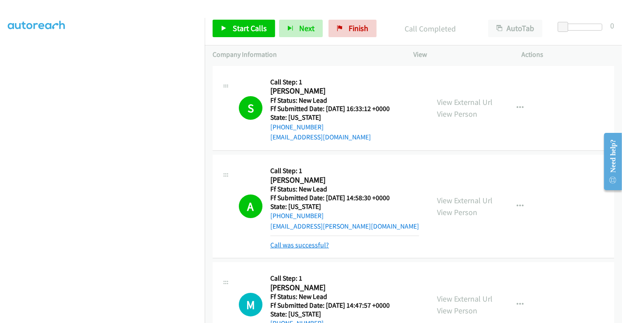
click at [316, 243] on link "Call was successful?" at bounding box center [299, 245] width 59 height 8
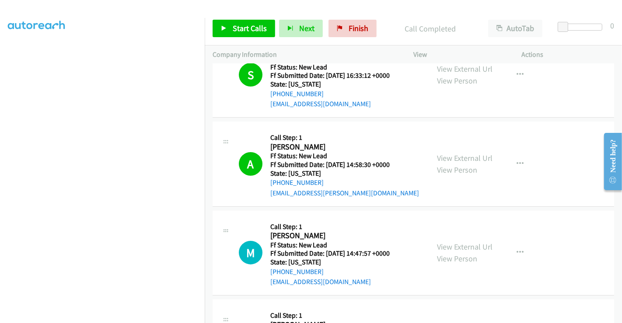
scroll to position [49, 0]
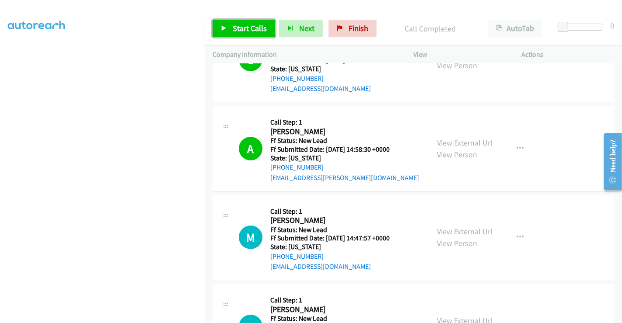
click at [249, 31] on span "Start Calls" at bounding box center [250, 28] width 34 height 10
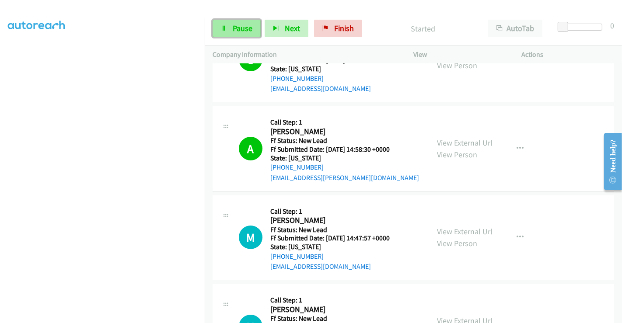
click at [237, 31] on span "Pause" at bounding box center [243, 28] width 20 height 10
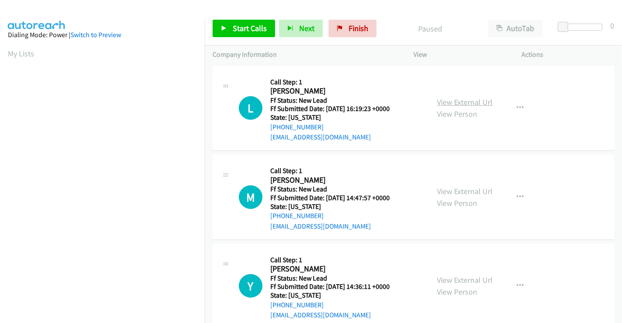
click at [447, 103] on link "View External Url" at bounding box center [465, 102] width 56 height 10
click at [240, 24] on span "Start Calls" at bounding box center [250, 28] width 34 height 10
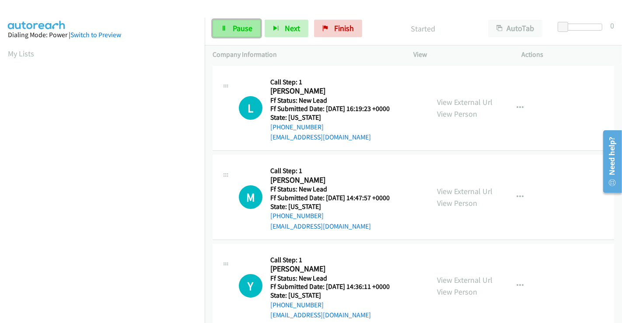
click at [240, 24] on span "Pause" at bounding box center [243, 28] width 20 height 10
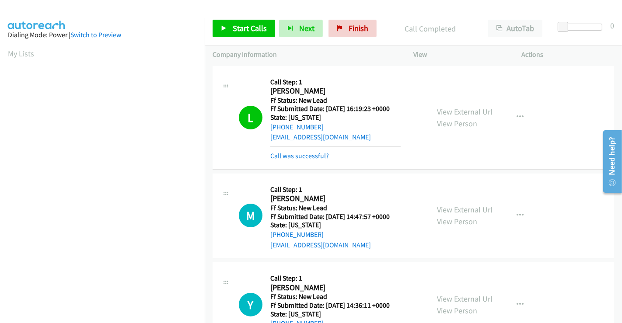
scroll to position [168, 0]
click at [237, 29] on span "Start Calls" at bounding box center [250, 28] width 34 height 10
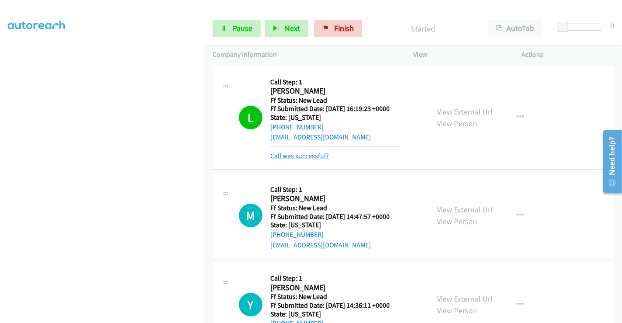
click at [308, 154] on link "Call was successful?" at bounding box center [299, 156] width 59 height 8
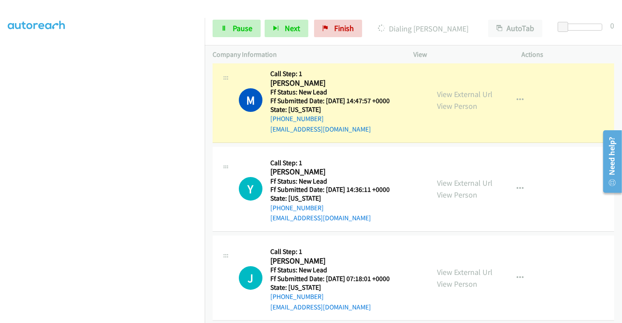
scroll to position [97, 0]
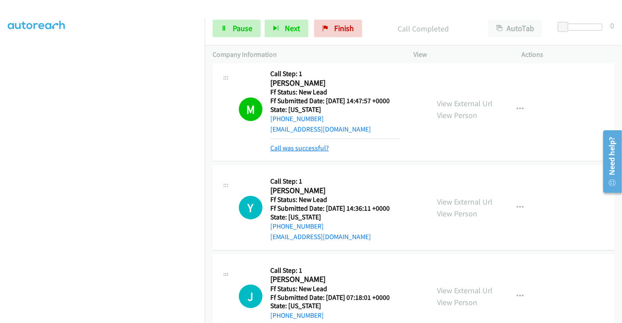
click at [299, 150] on link "Call was successful?" at bounding box center [299, 148] width 59 height 8
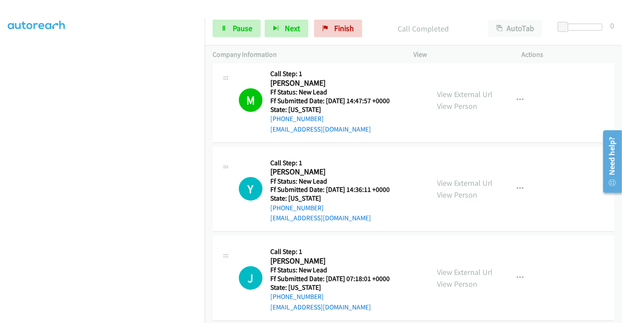
scroll to position [0, 0]
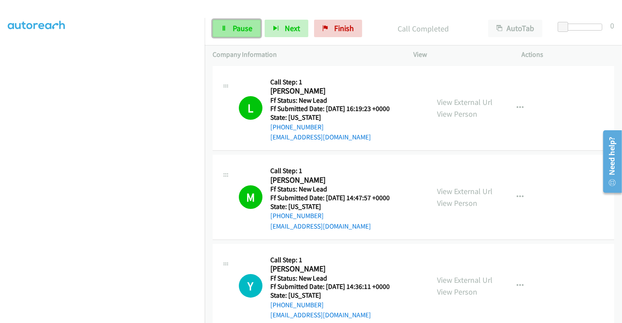
click at [229, 29] on link "Pause" at bounding box center [236, 28] width 48 height 17
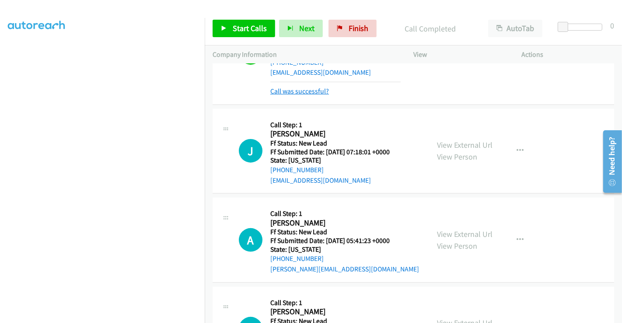
click at [298, 89] on link "Call was successful?" at bounding box center [299, 91] width 59 height 8
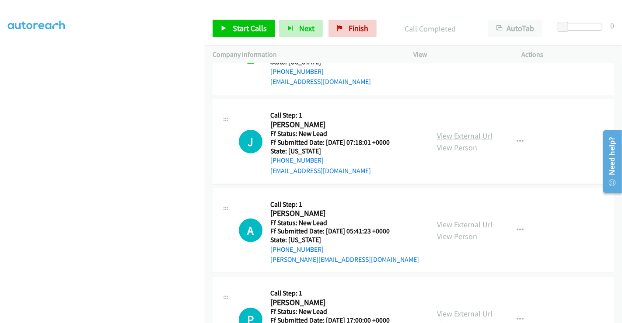
click at [458, 131] on link "View External Url" at bounding box center [465, 136] width 56 height 10
click at [455, 223] on link "View External Url" at bounding box center [465, 224] width 56 height 10
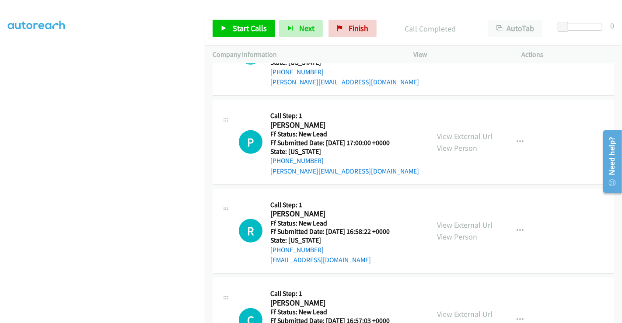
scroll to position [428, 0]
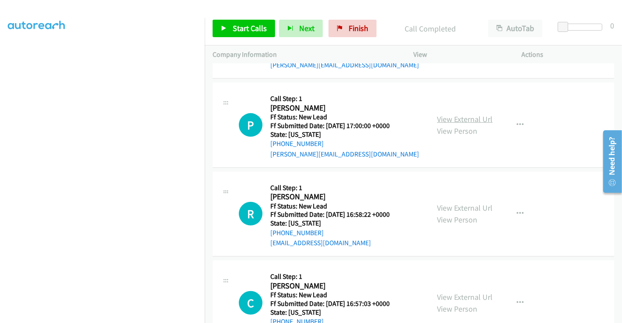
click at [453, 117] on link "View External Url" at bounding box center [465, 119] width 56 height 10
click at [460, 209] on link "View External Url" at bounding box center [465, 208] width 56 height 10
click at [457, 294] on link "View External Url" at bounding box center [465, 297] width 56 height 10
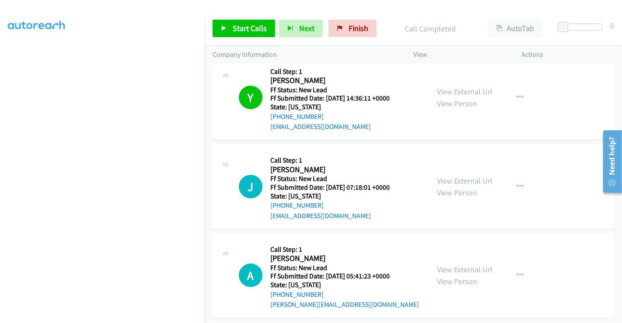
scroll to position [185, 0]
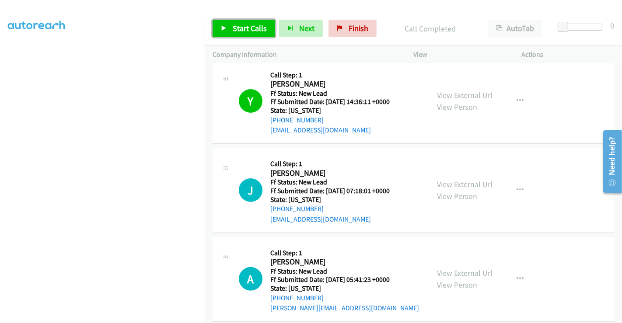
click at [238, 28] on span "Start Calls" at bounding box center [250, 28] width 34 height 10
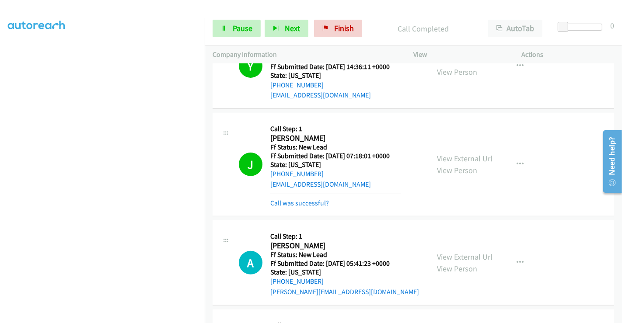
scroll to position [233, 0]
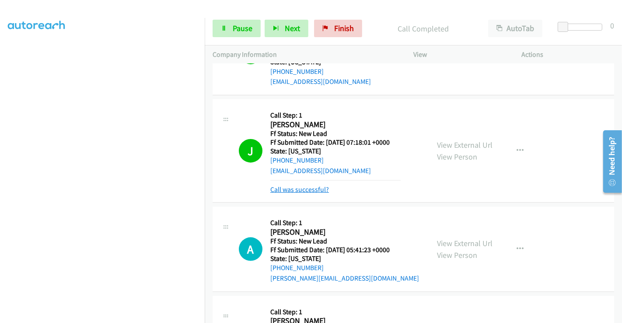
click at [309, 189] on link "Call was successful?" at bounding box center [299, 189] width 59 height 8
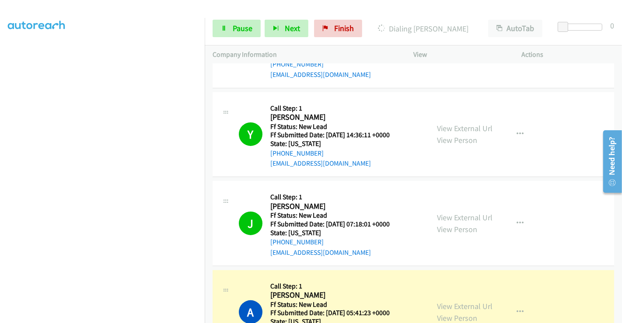
scroll to position [136, 0]
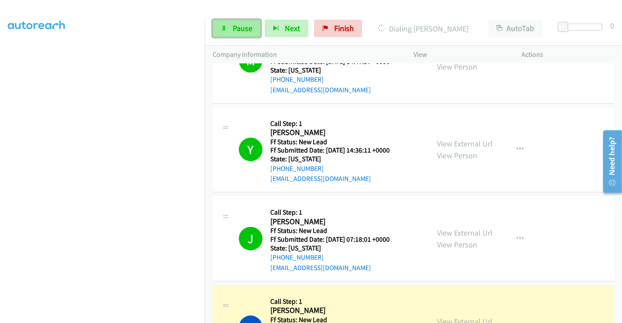
click at [236, 28] on span "Pause" at bounding box center [243, 28] width 20 height 10
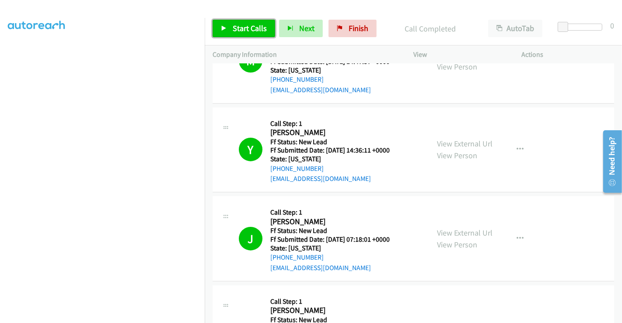
click at [266, 28] on link "Start Calls" at bounding box center [243, 28] width 63 height 17
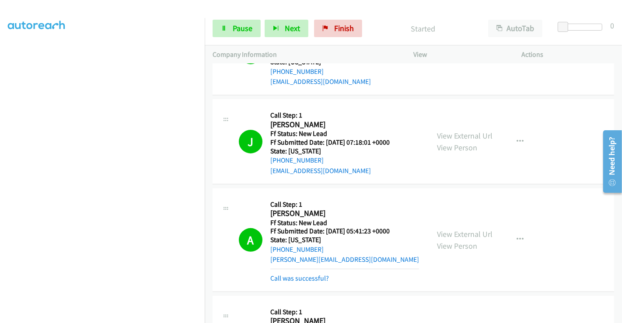
scroll to position [331, 0]
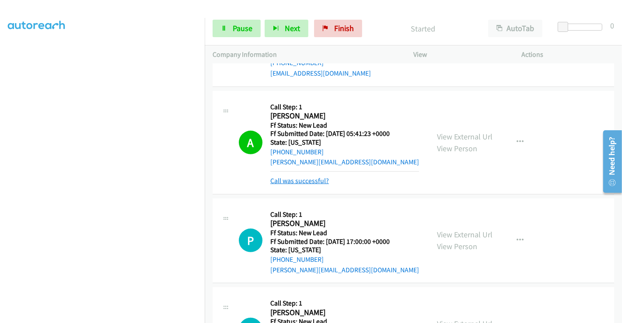
click at [299, 179] on link "Call was successful?" at bounding box center [299, 181] width 59 height 8
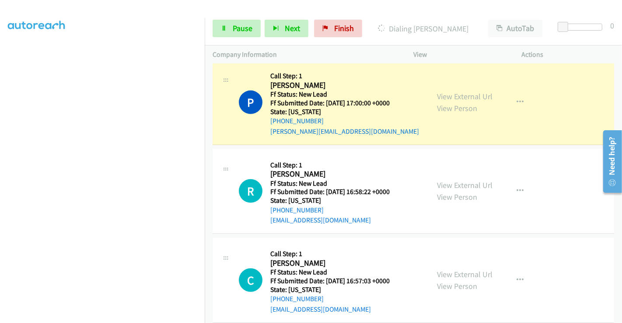
scroll to position [463, 0]
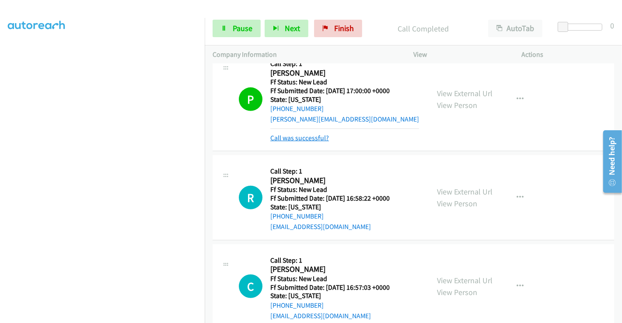
click at [308, 138] on link "Call was successful?" at bounding box center [299, 138] width 59 height 8
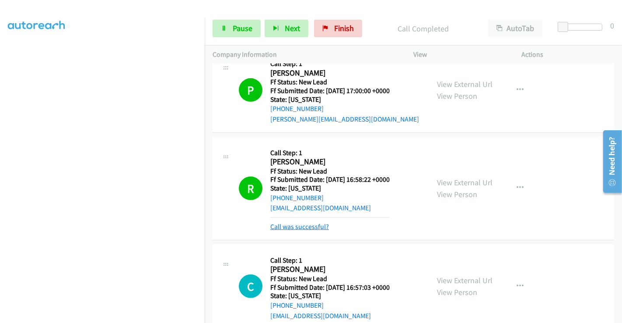
click at [298, 224] on link "Call was successful?" at bounding box center [299, 227] width 59 height 8
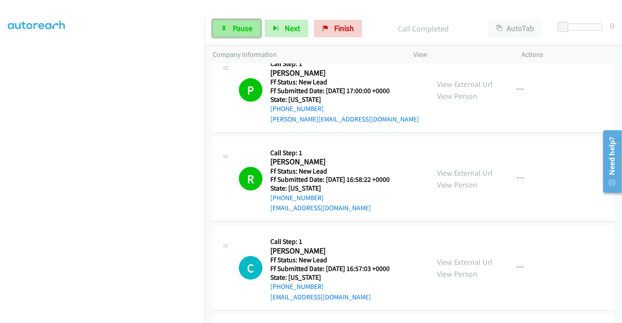
click at [227, 30] on link "Pause" at bounding box center [236, 28] width 48 height 17
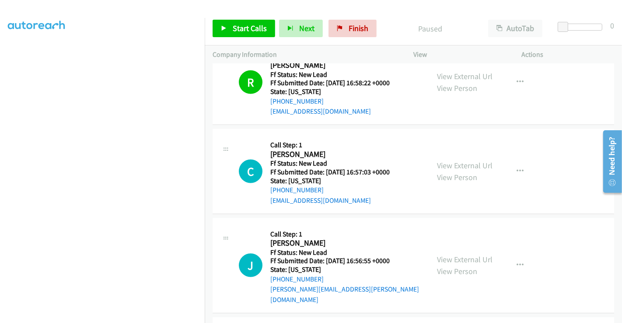
scroll to position [560, 0]
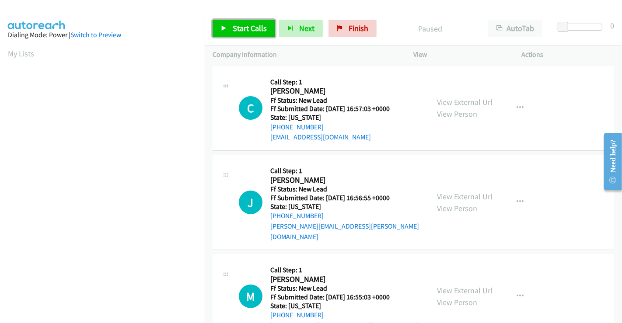
click at [246, 28] on span "Start Calls" at bounding box center [250, 28] width 34 height 10
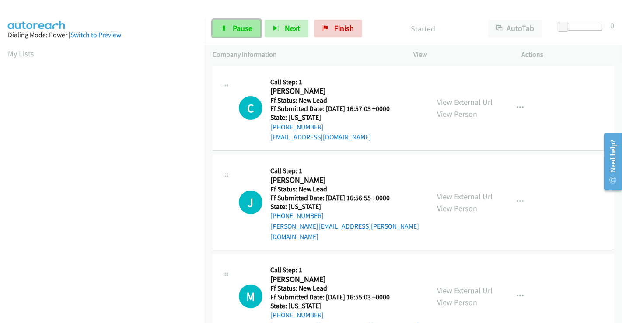
click at [239, 26] on span "Pause" at bounding box center [243, 28] width 20 height 10
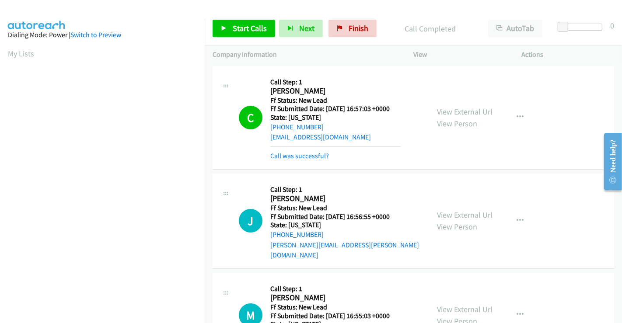
scroll to position [168, 0]
click at [306, 158] on link "Call was successful?" at bounding box center [299, 156] width 59 height 8
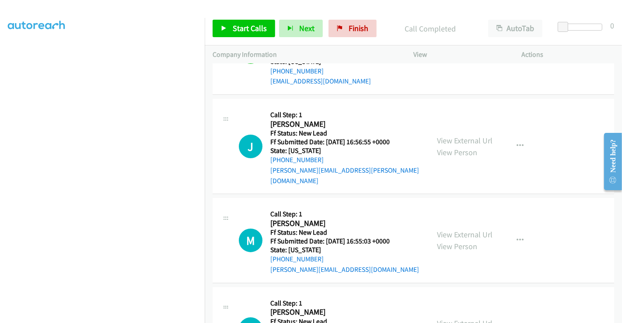
scroll to position [108, 0]
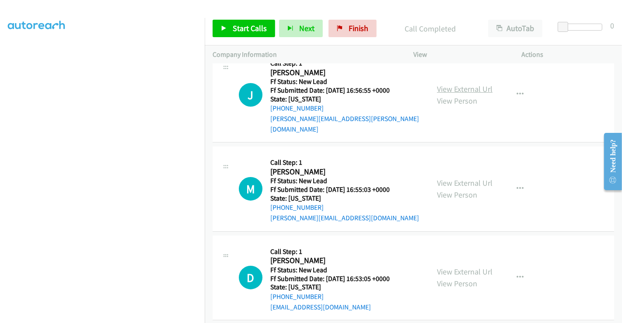
click at [455, 84] on link "View External Url" at bounding box center [465, 89] width 56 height 10
click at [458, 178] on link "View External Url" at bounding box center [465, 183] width 56 height 10
click at [464, 267] on link "View External Url" at bounding box center [465, 272] width 56 height 10
click at [238, 24] on span "Start Calls" at bounding box center [250, 28] width 34 height 10
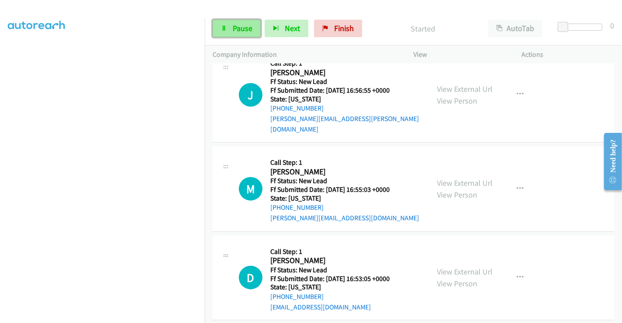
click at [238, 25] on span "Pause" at bounding box center [243, 28] width 20 height 10
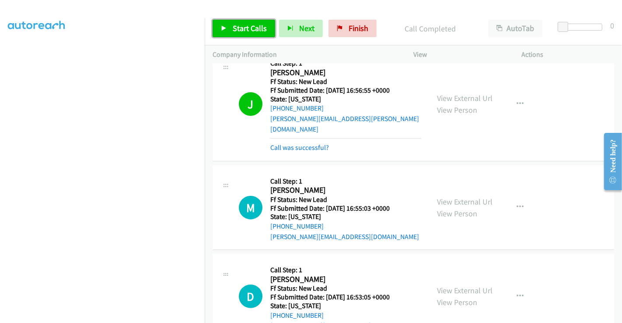
click at [255, 25] on span "Start Calls" at bounding box center [250, 28] width 34 height 10
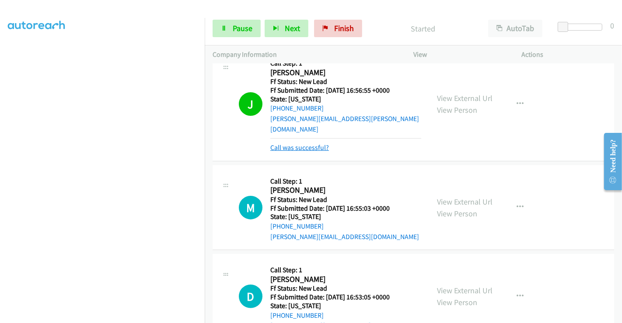
click at [309, 143] on link "Call was successful?" at bounding box center [299, 147] width 59 height 8
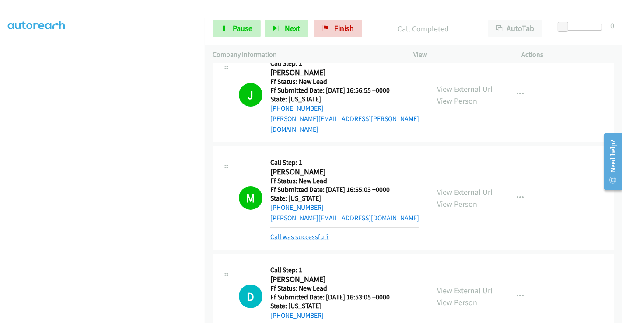
click at [304, 233] on link "Call was successful?" at bounding box center [299, 237] width 59 height 8
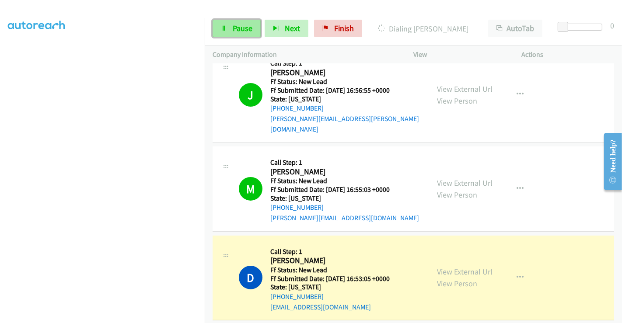
click at [237, 34] on link "Pause" at bounding box center [236, 28] width 48 height 17
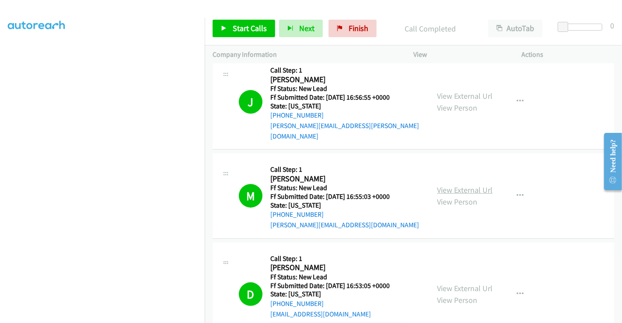
scroll to position [166, 0]
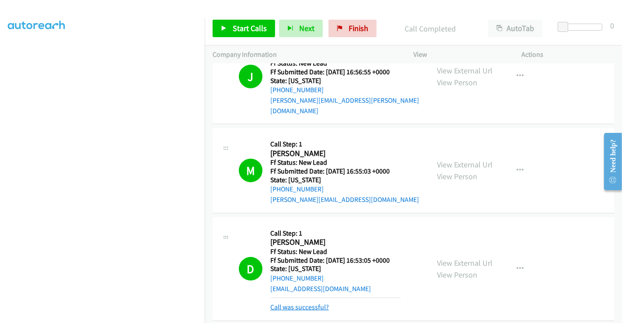
click at [298, 303] on link "Call was successful?" at bounding box center [299, 307] width 59 height 8
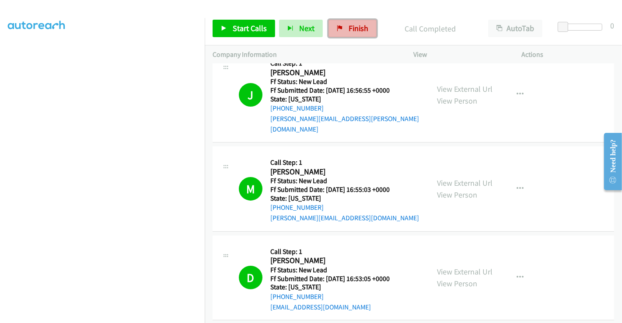
click at [355, 23] on span "Finish" at bounding box center [358, 28] width 20 height 10
